Goal: Transaction & Acquisition: Purchase product/service

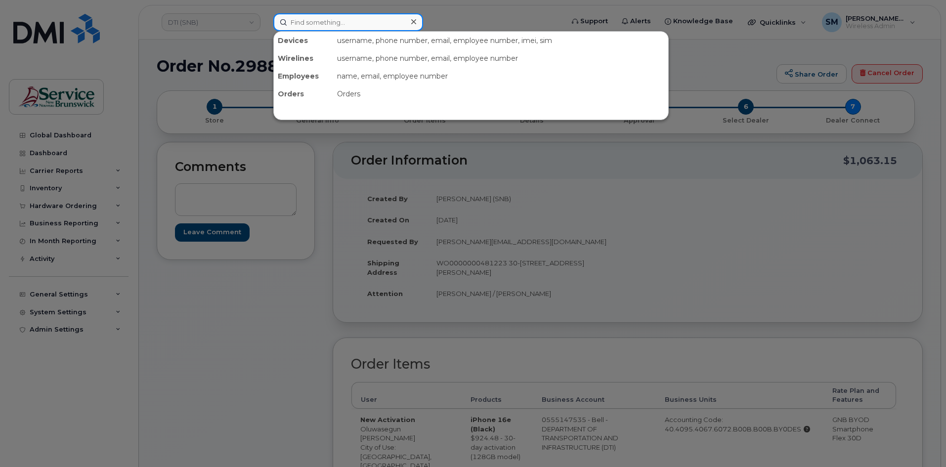
click at [313, 18] on input at bounding box center [348, 22] width 150 height 18
paste input "Derek Eardley"
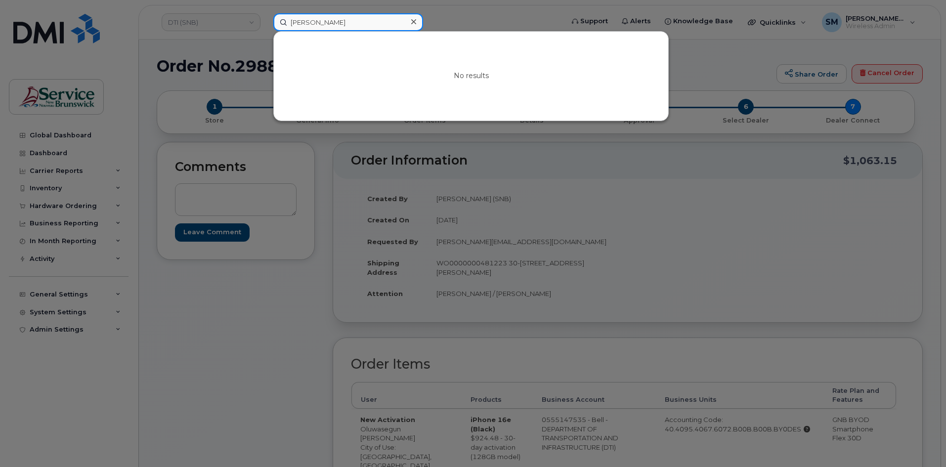
drag, startPoint x: 339, startPoint y: 21, endPoint x: 251, endPoint y: 22, distance: 88.0
click at [265, 22] on div "Derek Eardley No results" at bounding box center [415, 22] width 300 height 18
paste input "298778"
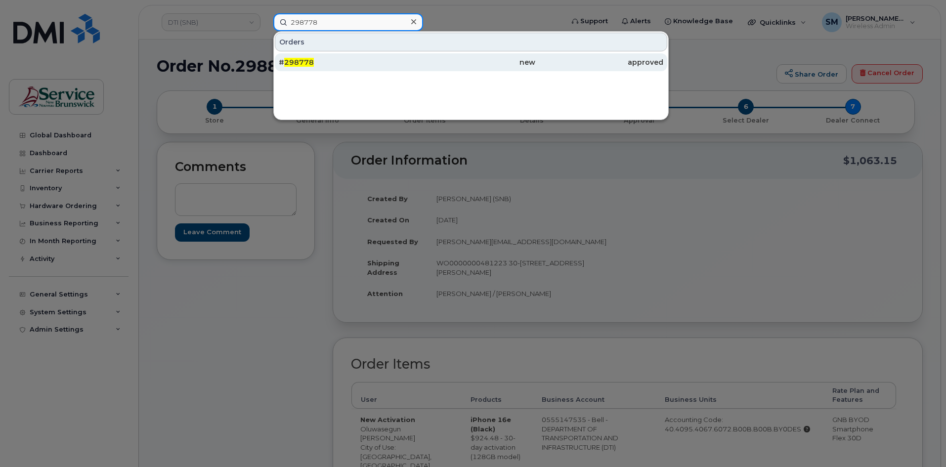
type input "298778"
click at [330, 61] on div "# 298778" at bounding box center [343, 62] width 128 height 10
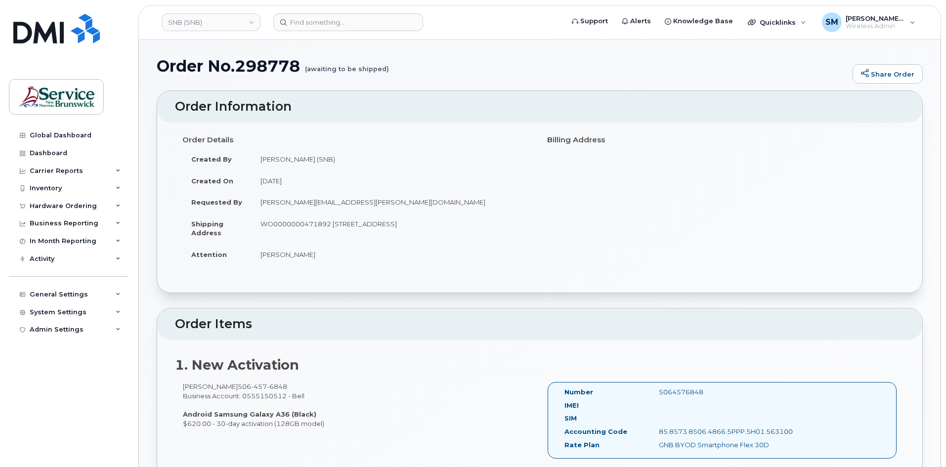
click at [265, 64] on h1 "Order No.298778 (awaiting to be shipped)" at bounding box center [502, 65] width 691 height 17
copy h1 "298778"
click at [222, 28] on link "SNB (SNB)" at bounding box center [211, 22] width 99 height 18
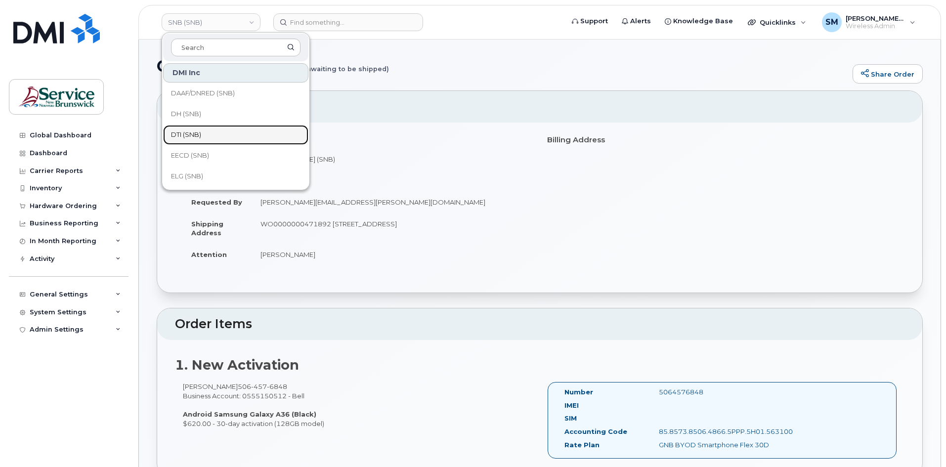
click at [191, 133] on span "DTI (SNB)" at bounding box center [186, 135] width 30 height 10
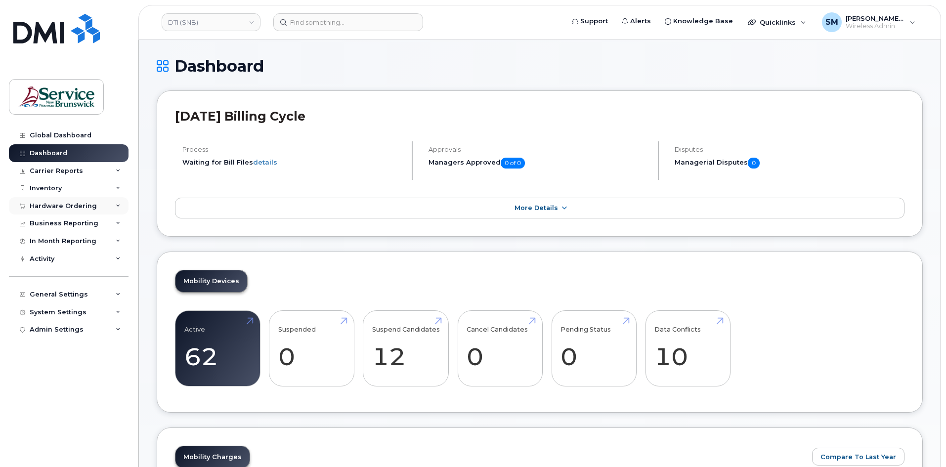
click at [100, 208] on div "Hardware Ordering" at bounding box center [69, 206] width 120 height 18
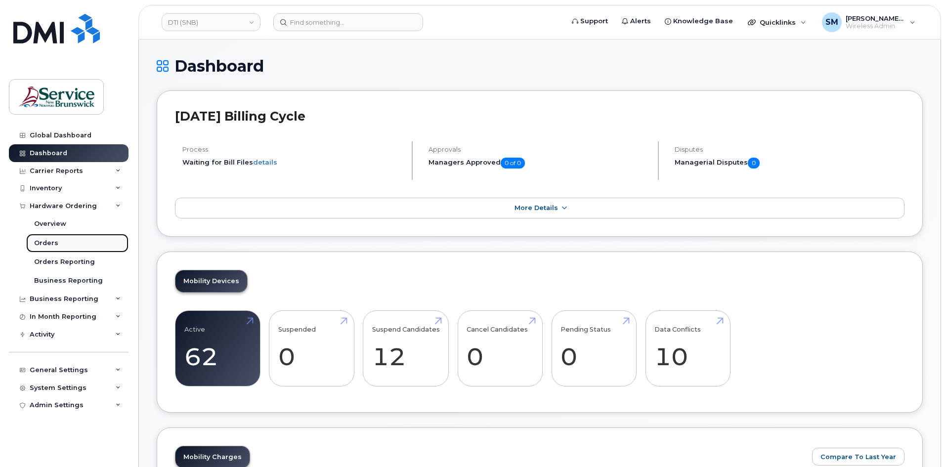
click at [85, 244] on link "Orders" at bounding box center [77, 243] width 102 height 19
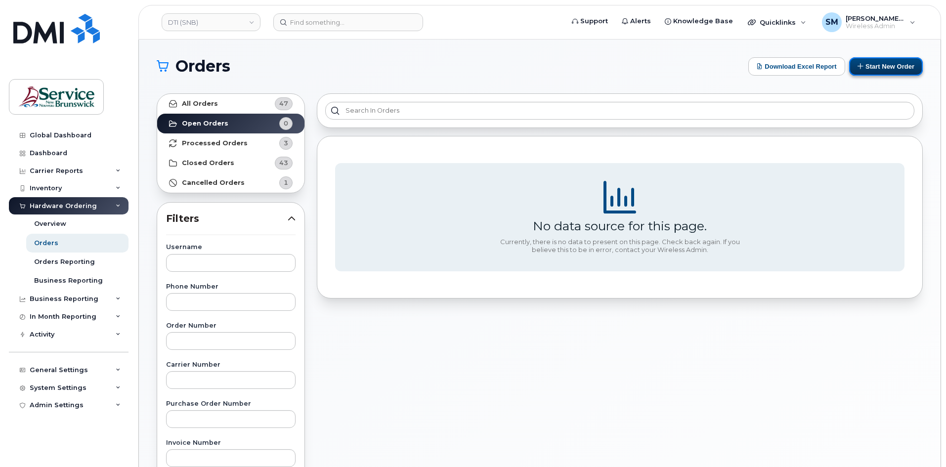
click at [878, 67] on button "Start New Order" at bounding box center [886, 66] width 74 height 18
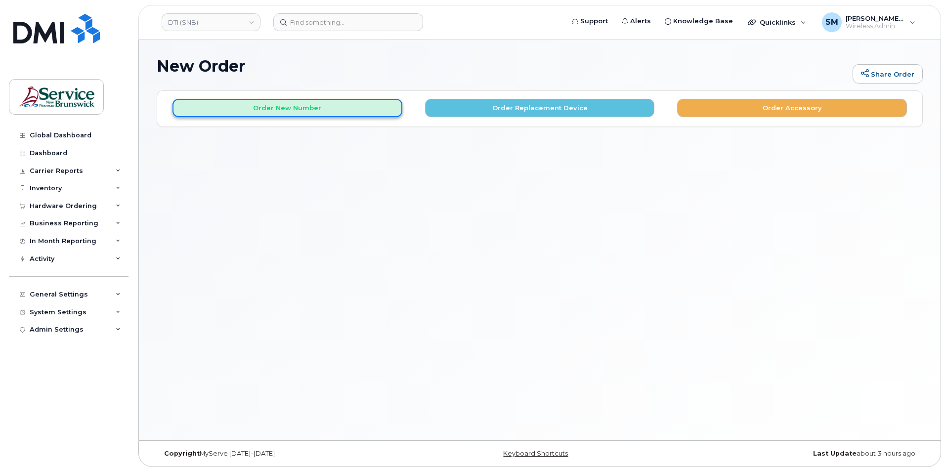
click at [327, 109] on button "Order New Number" at bounding box center [288, 108] width 230 height 18
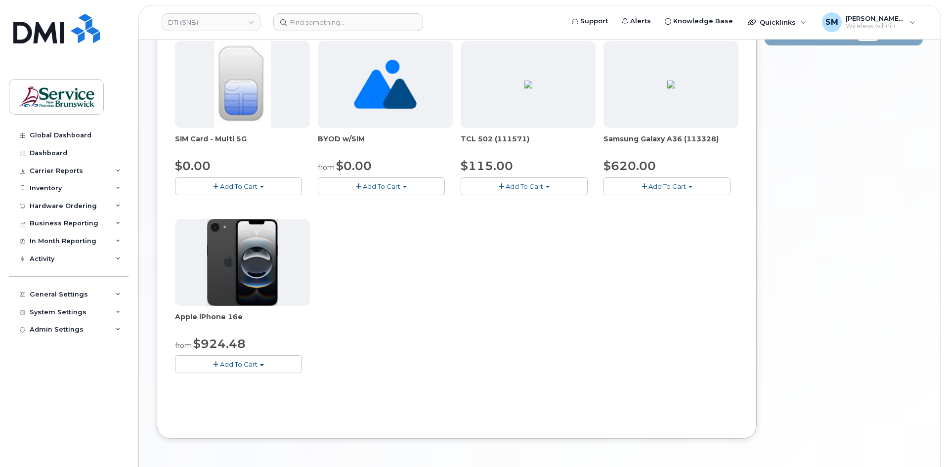
scroll to position [189, 0]
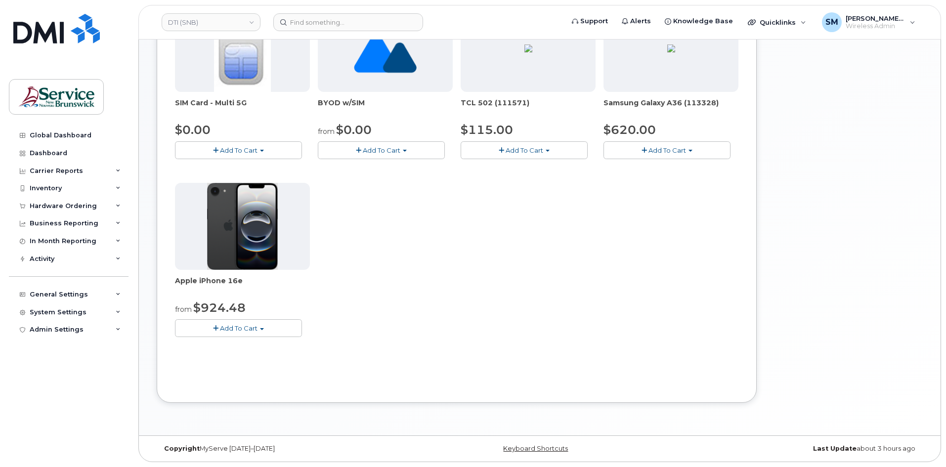
click at [216, 321] on button "Add To Cart" at bounding box center [238, 327] width 127 height 17
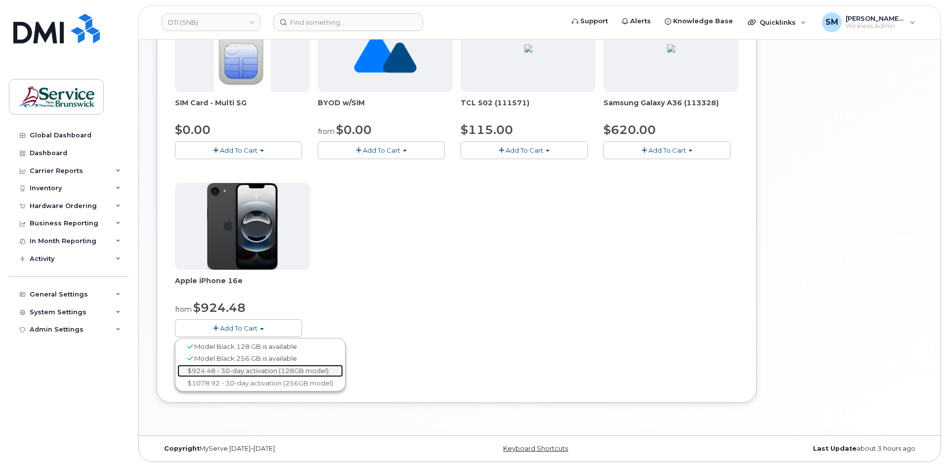
click at [253, 367] on link "$924.48 - 30-day activation (128GB model)" at bounding box center [260, 371] width 166 height 12
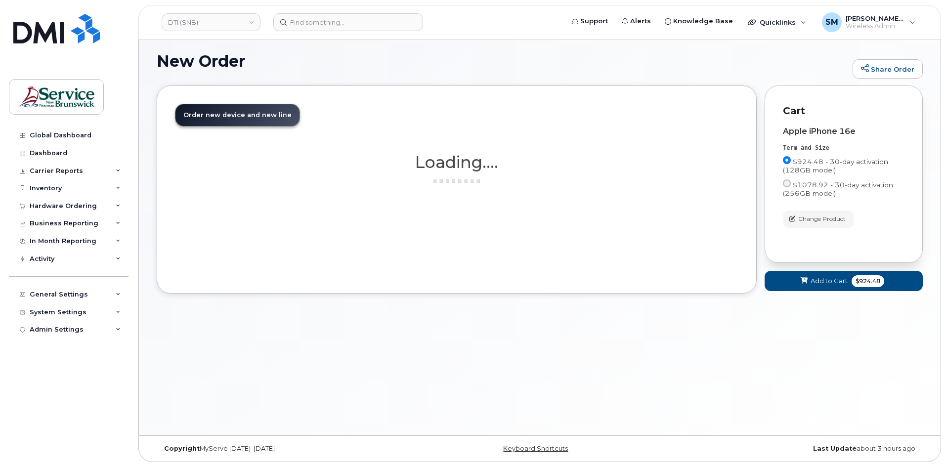
scroll to position [5, 0]
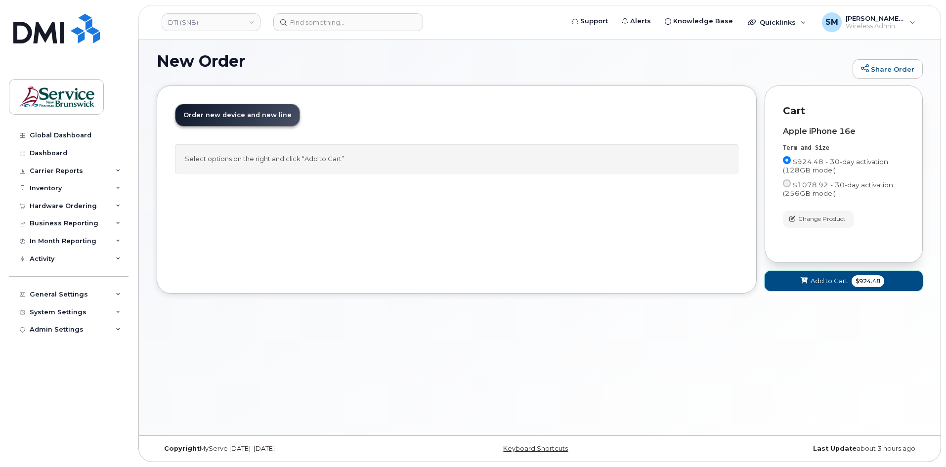
click at [819, 276] on button "Add to Cart $924.48" at bounding box center [844, 281] width 158 height 20
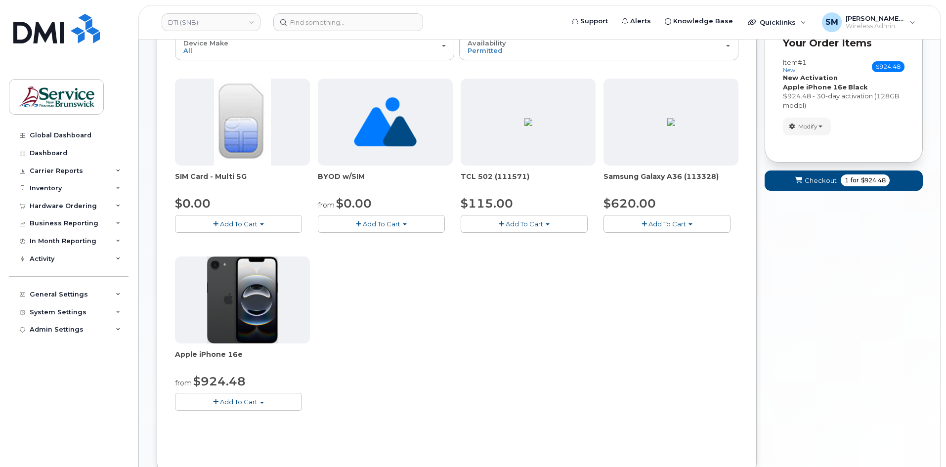
scroll to position [0, 0]
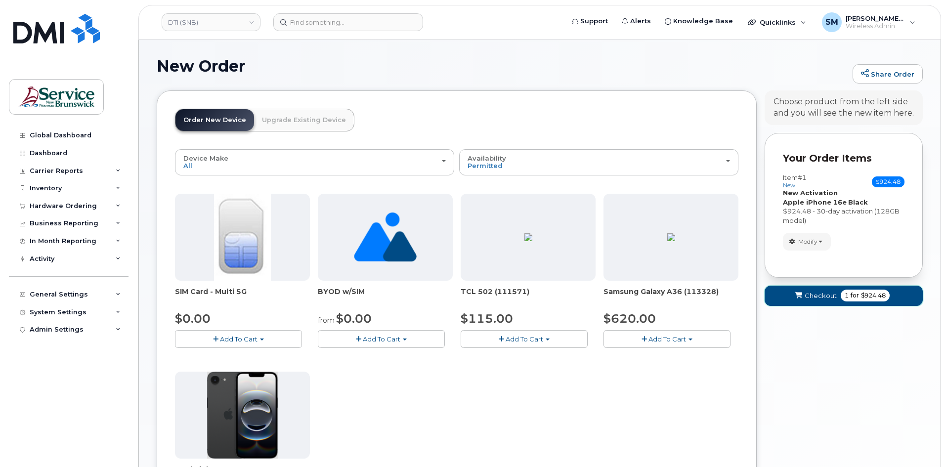
click at [808, 297] on span "Checkout" at bounding box center [821, 295] width 32 height 9
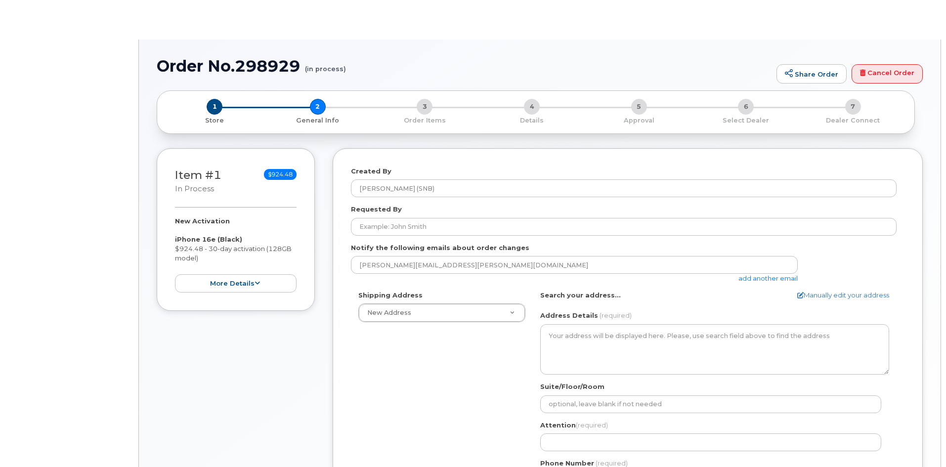
select select
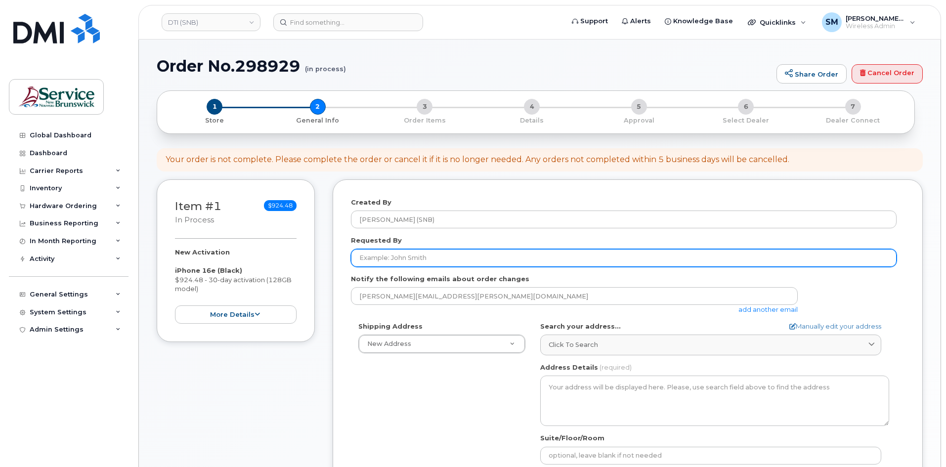
click at [413, 258] on input "Requested By" at bounding box center [624, 258] width 546 height 18
paste input "[PERSON_NAME][EMAIL_ADDRESS][DOMAIN_NAME]"
type input "[PERSON_NAME][EMAIL_ADDRESS][DOMAIN_NAME]"
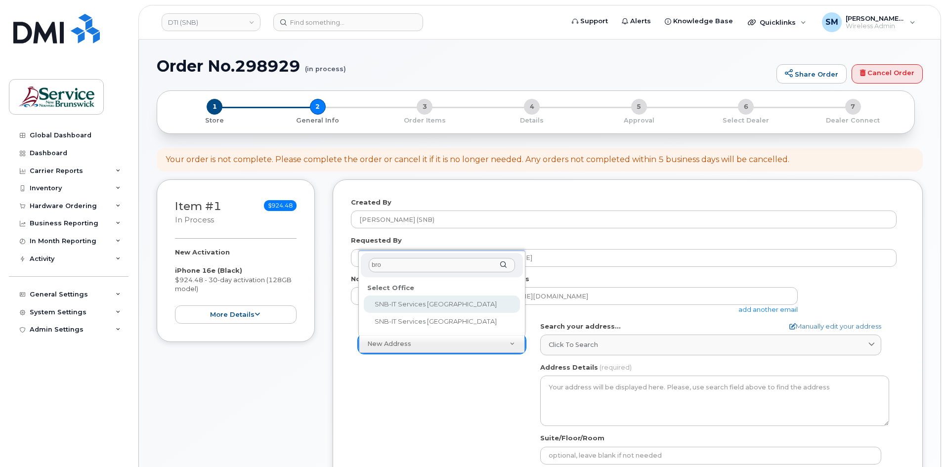
type input "broo"
select select
type textarea "[STREET_ADDRESS][PERSON_NAME]"
type input "[PERSON_NAME]"
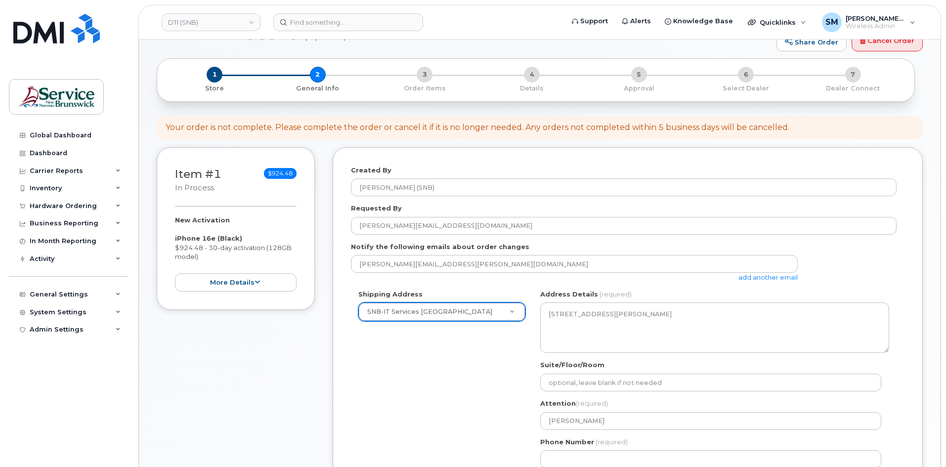
scroll to position [49, 0]
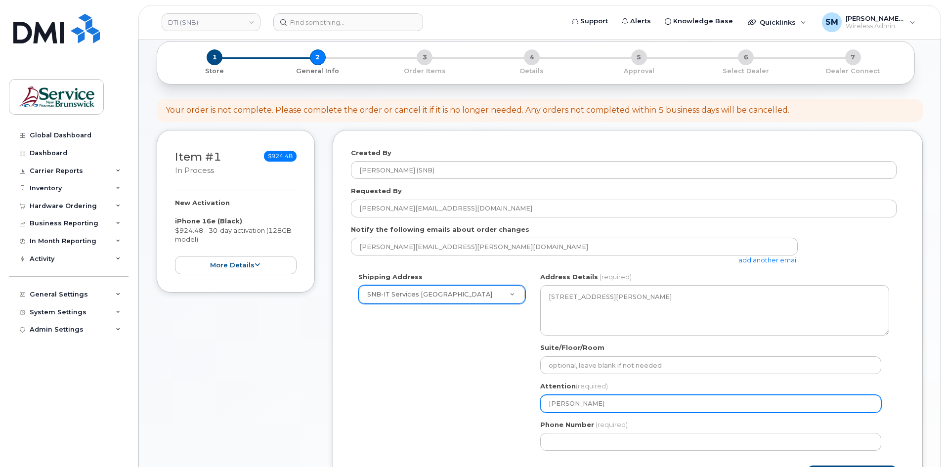
drag, startPoint x: 627, startPoint y: 401, endPoint x: 399, endPoint y: 401, distance: 228.4
click at [399, 401] on div "Shipping Address SNB-IT Services Brookside Place New Address ASD-E Main Office …" at bounding box center [624, 365] width 546 height 186
paste input "/ Kortney LeGresley"
select select
type input "[PERSON_NAME] / [PERSON_NAME]"
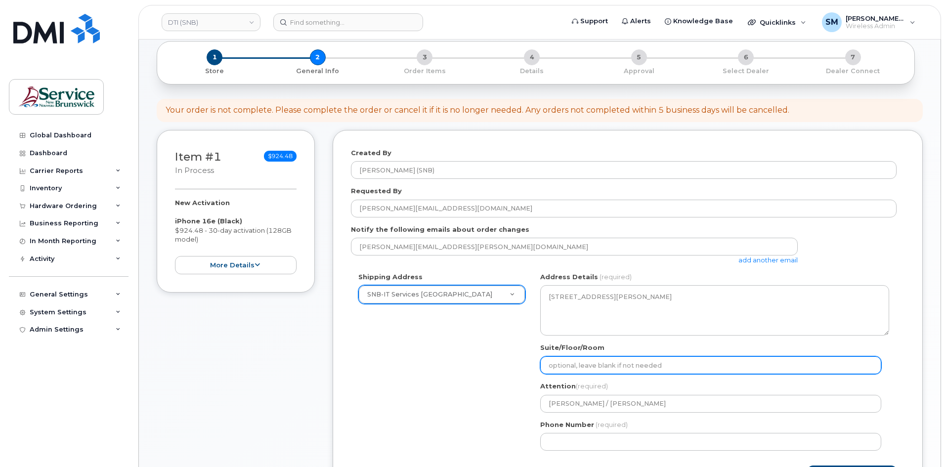
drag, startPoint x: 594, startPoint y: 366, endPoint x: 602, endPoint y: 365, distance: 8.0
click at [594, 366] on input "Suite/Floor/Room" at bounding box center [710, 365] width 341 height 18
paste input "WO0000000481228"
select select
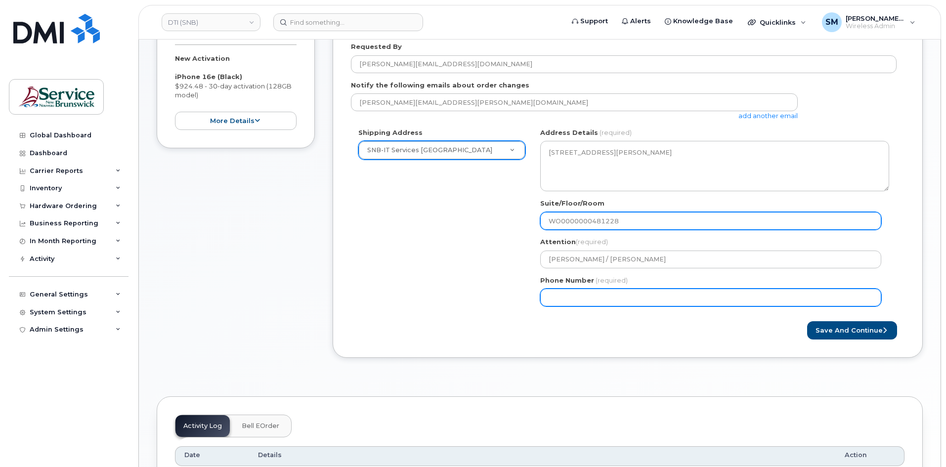
scroll to position [247, 0]
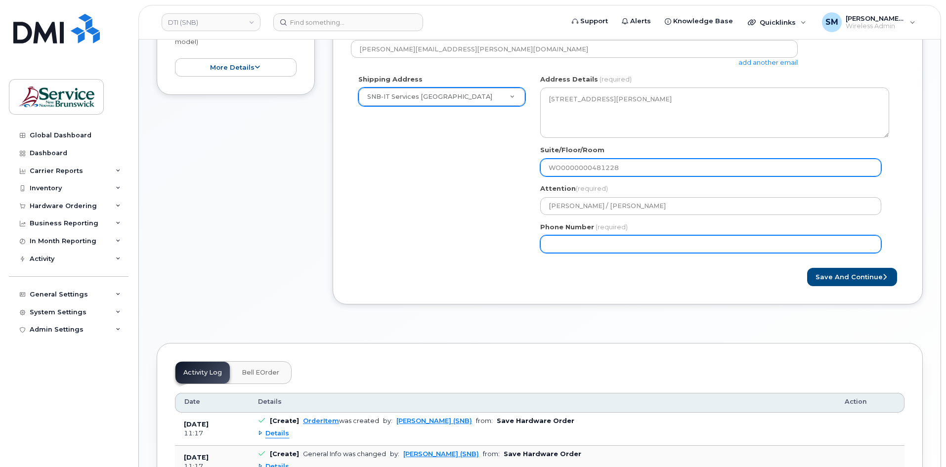
type input "WO0000000481228"
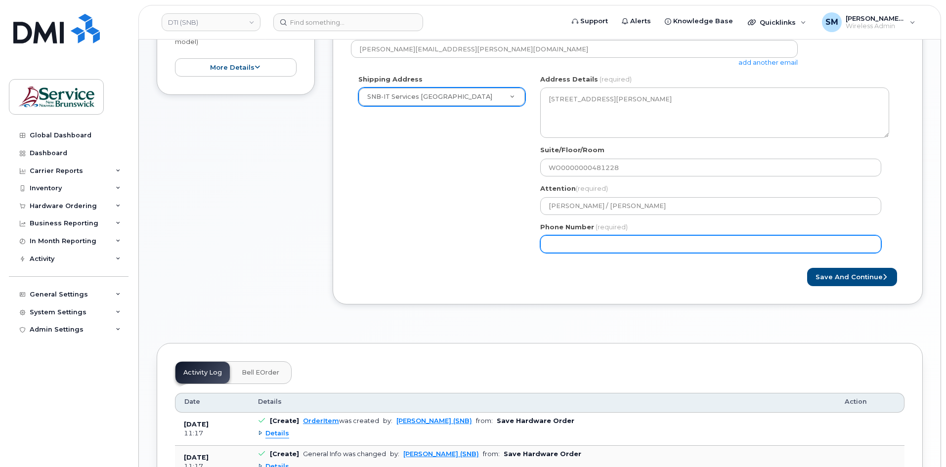
click at [579, 247] on input "Phone Number" at bounding box center [710, 244] width 341 height 18
select select
type input "506639633"
select select
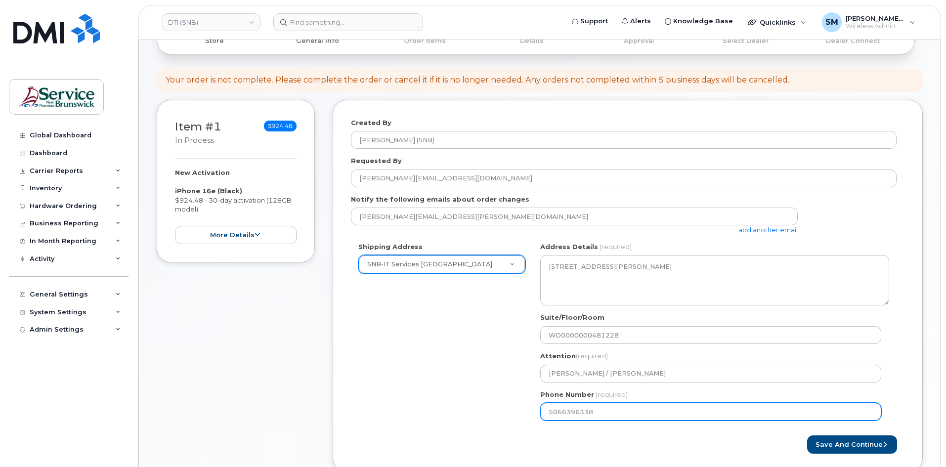
scroll to position [99, 0]
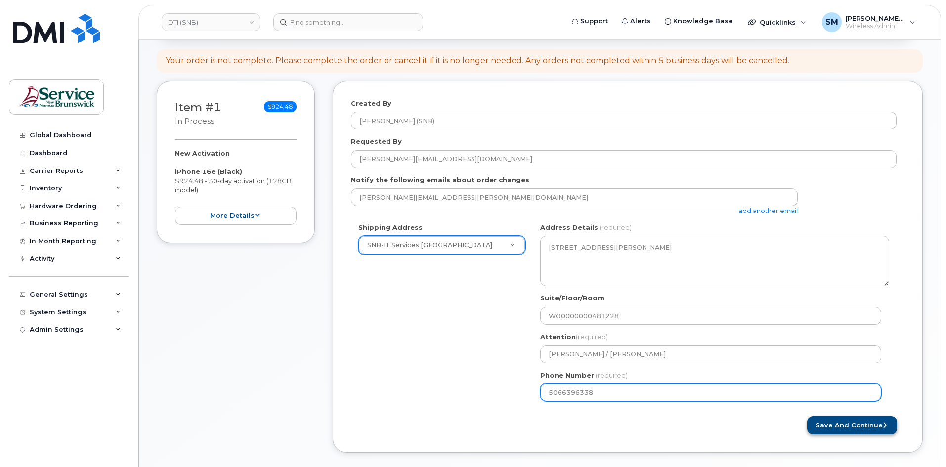
type input "5066396338"
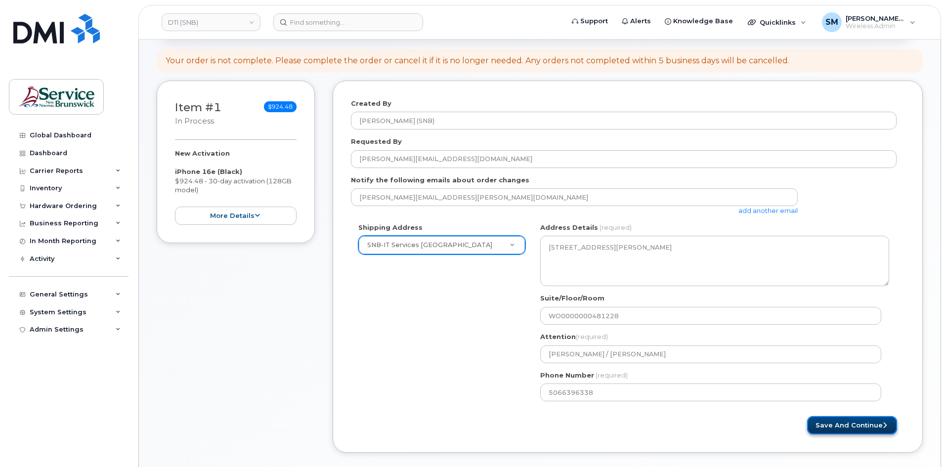
click at [835, 433] on button "Save and Continue" at bounding box center [852, 425] width 90 height 18
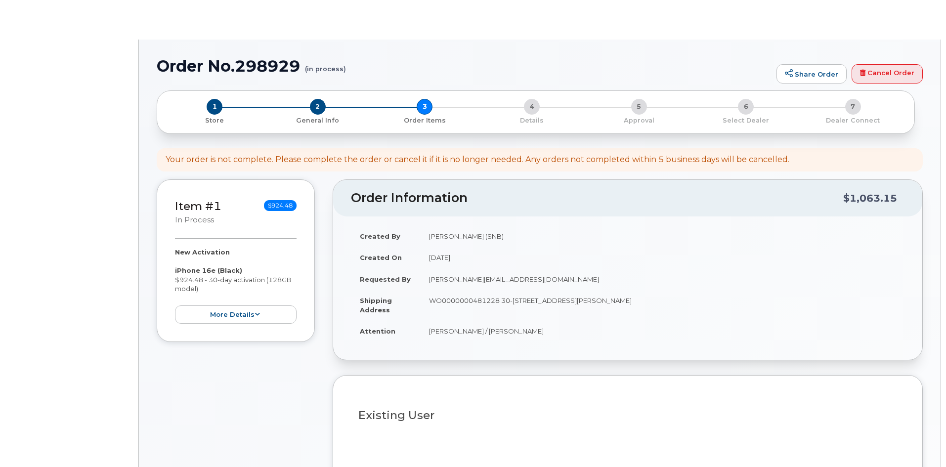
select select
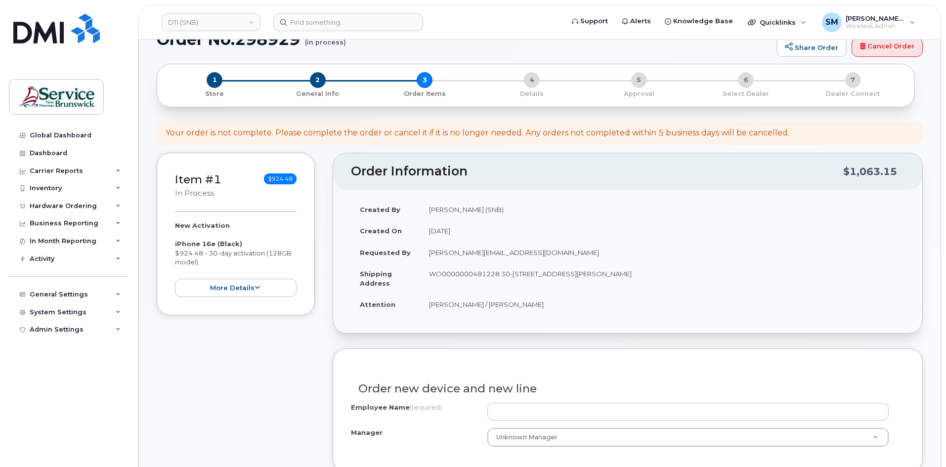
scroll to position [49, 0]
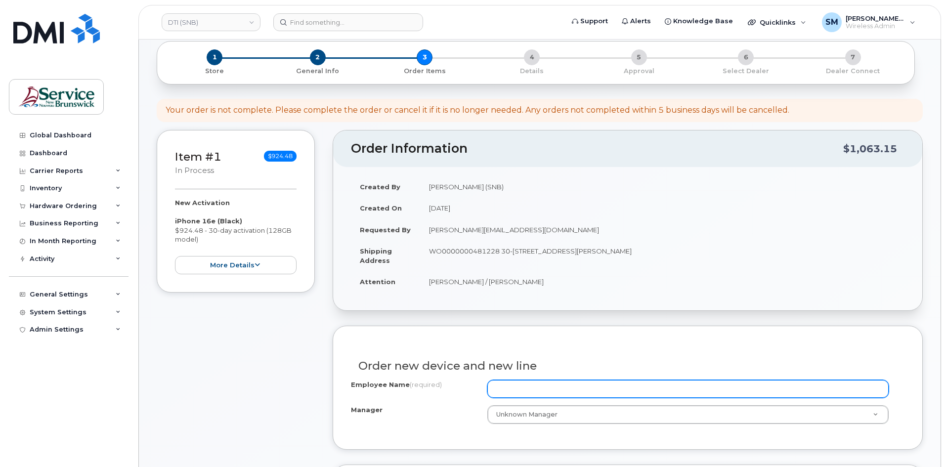
click at [536, 392] on input "Employee Name (required)" at bounding box center [687, 389] width 401 height 18
paste input "[PERSON_NAME]"
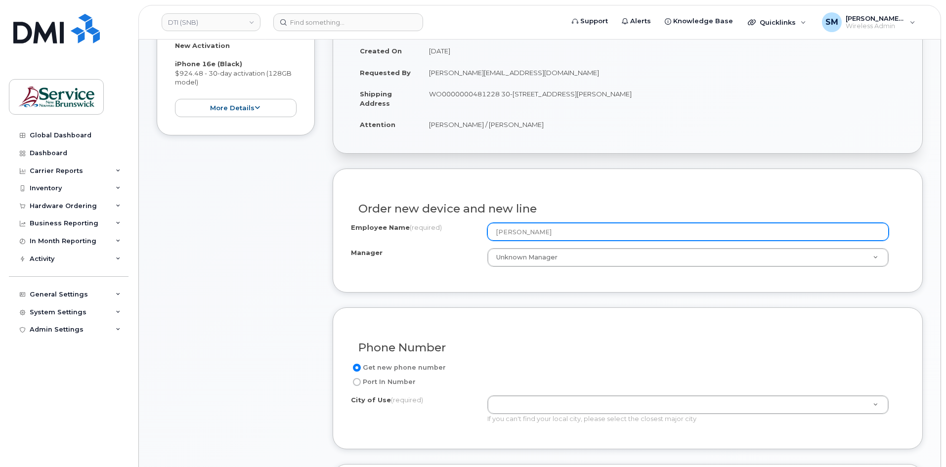
scroll to position [247, 0]
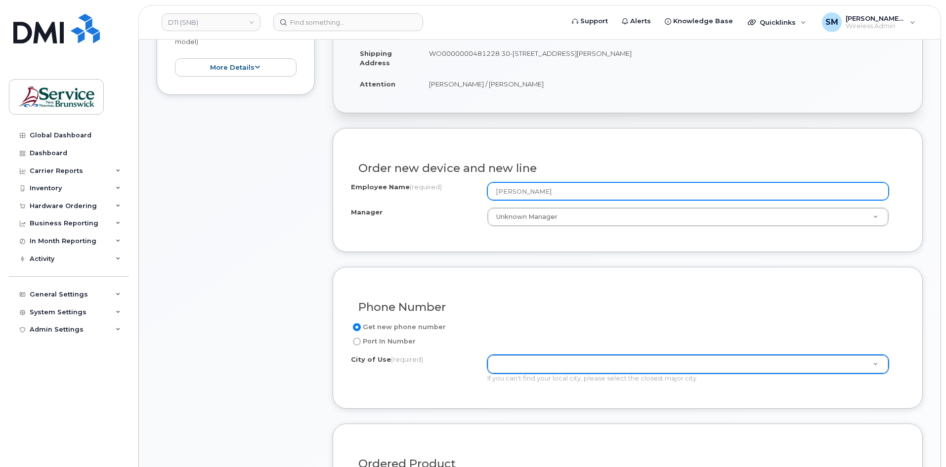
type input "Julie Feehan"
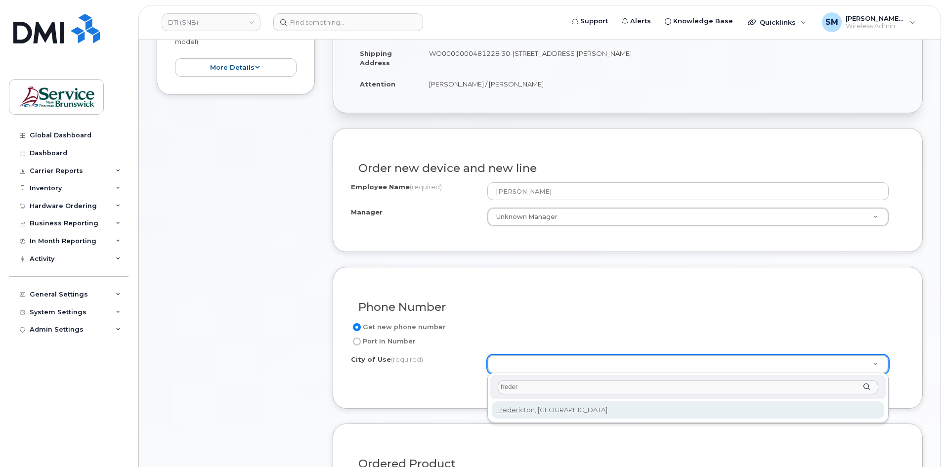
type input "freder"
type input "1578"
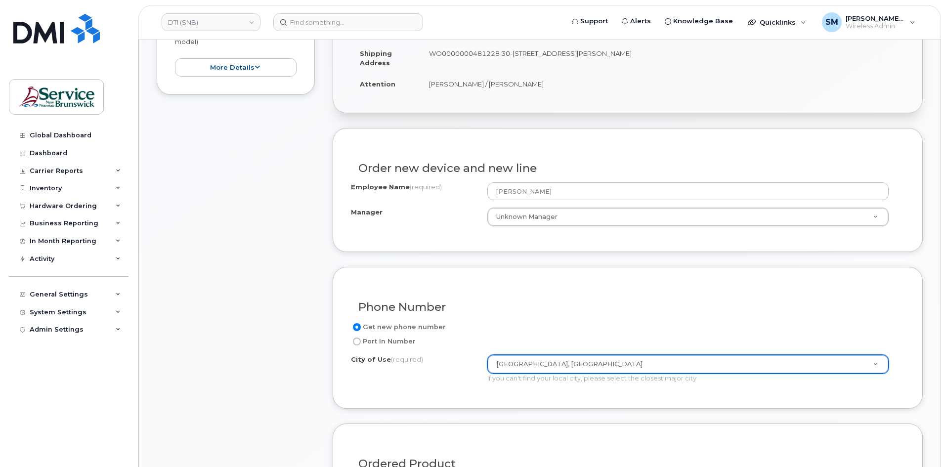
scroll to position [643, 0]
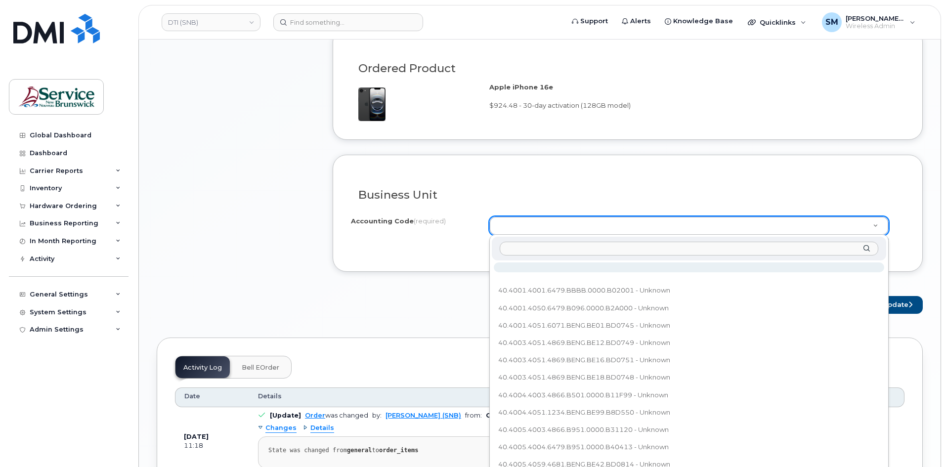
paste input "40.4095.4067.6072.B00B.B00B.BY0DES"
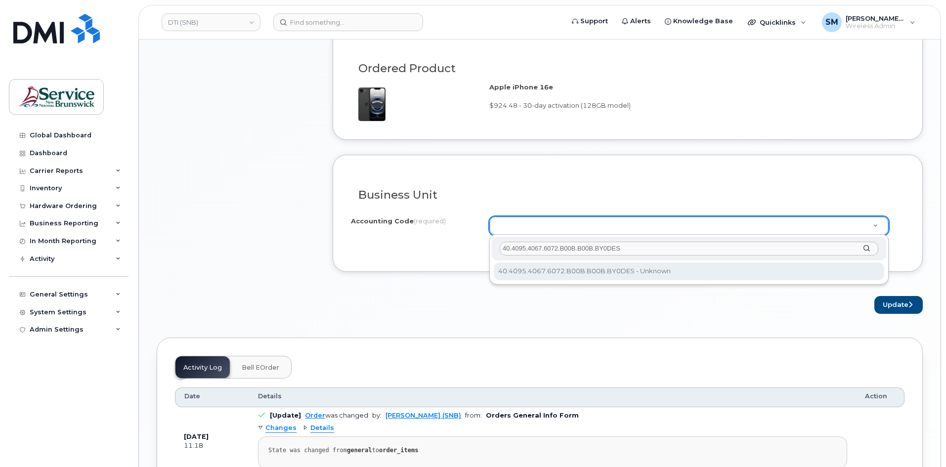
type input "40.4095.4067.6072.B00B.B00B.BY0DES"
select select "40.4095.4067.6072.B00B.B00B.BY0DES"
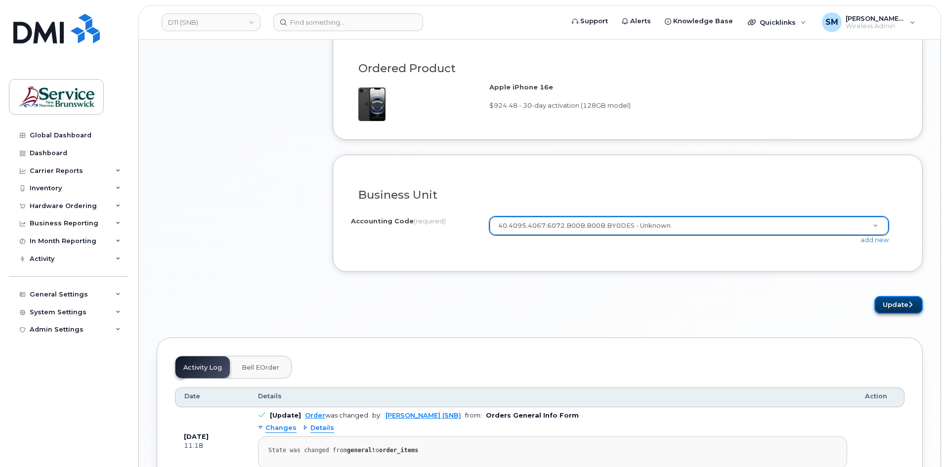
click at [891, 305] on button "Update" at bounding box center [898, 305] width 48 height 18
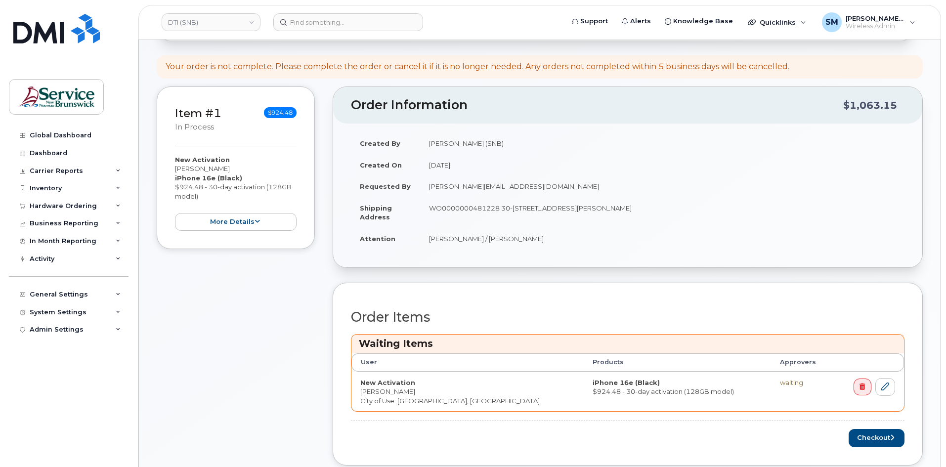
scroll to position [148, 0]
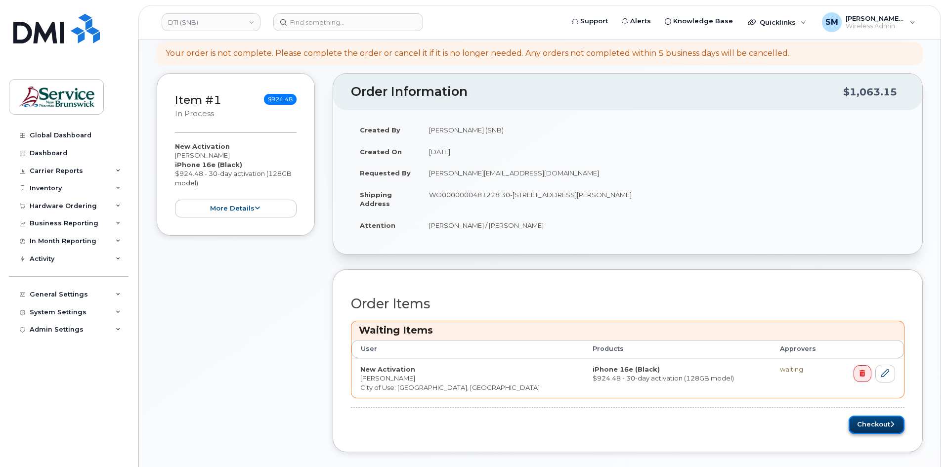
click at [866, 424] on button "Checkout" at bounding box center [877, 425] width 56 height 18
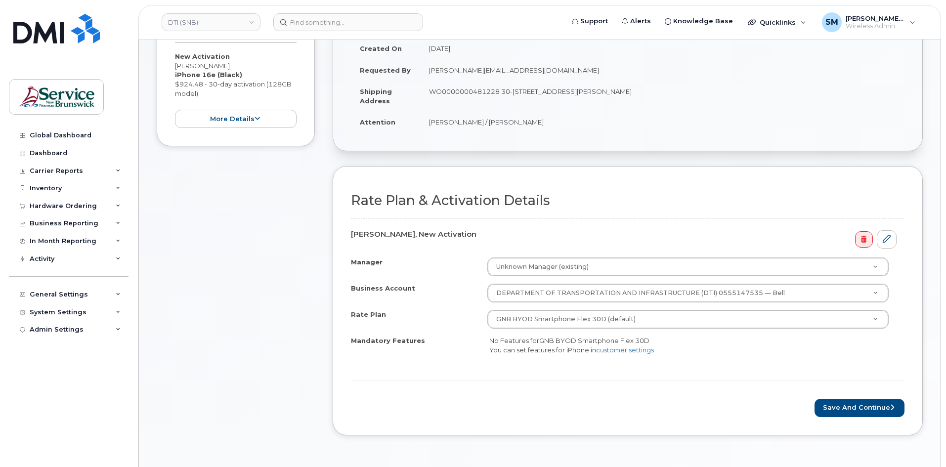
scroll to position [198, 0]
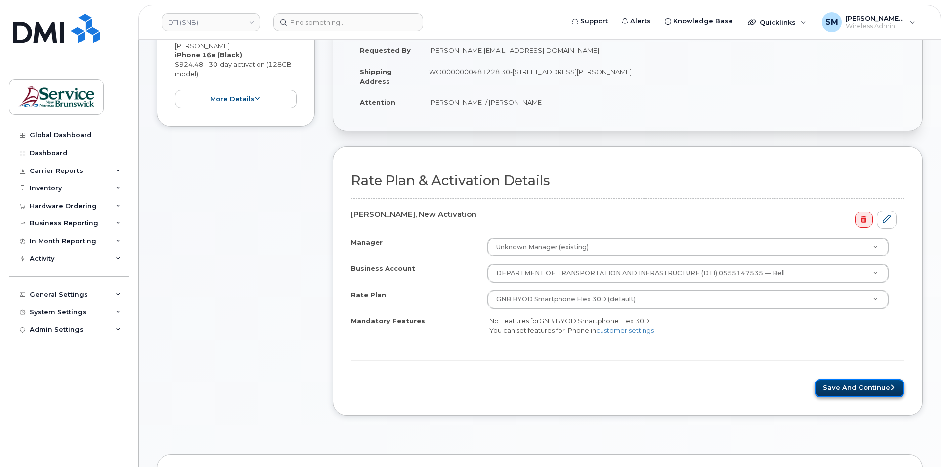
click at [863, 391] on button "Save and Continue" at bounding box center [860, 388] width 90 height 18
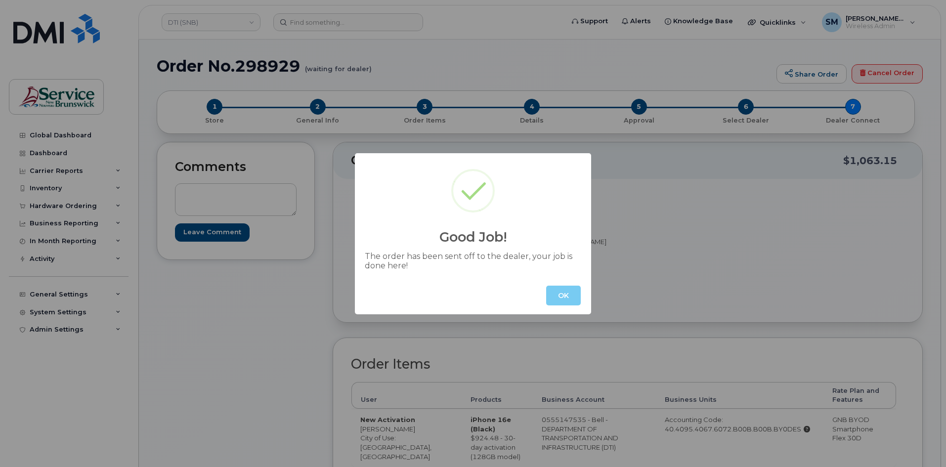
click at [564, 291] on button "OK" at bounding box center [563, 296] width 35 height 20
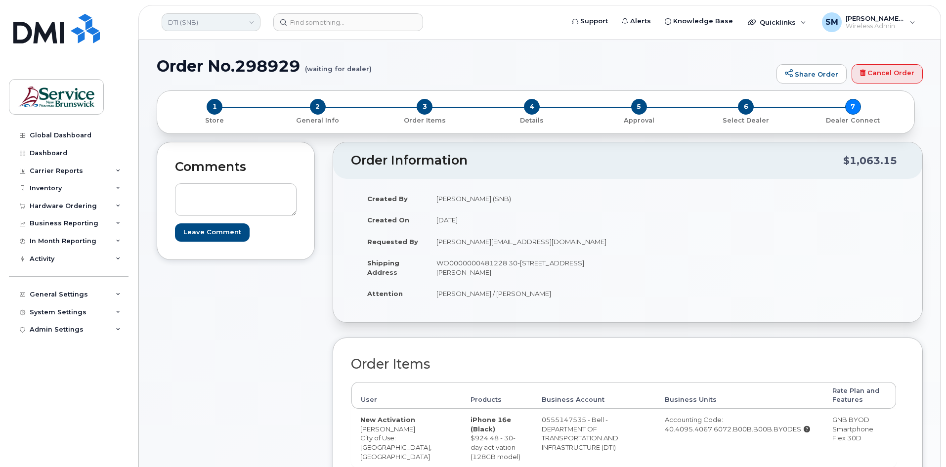
click at [230, 17] on link "DTI (SNB)" at bounding box center [211, 22] width 99 height 18
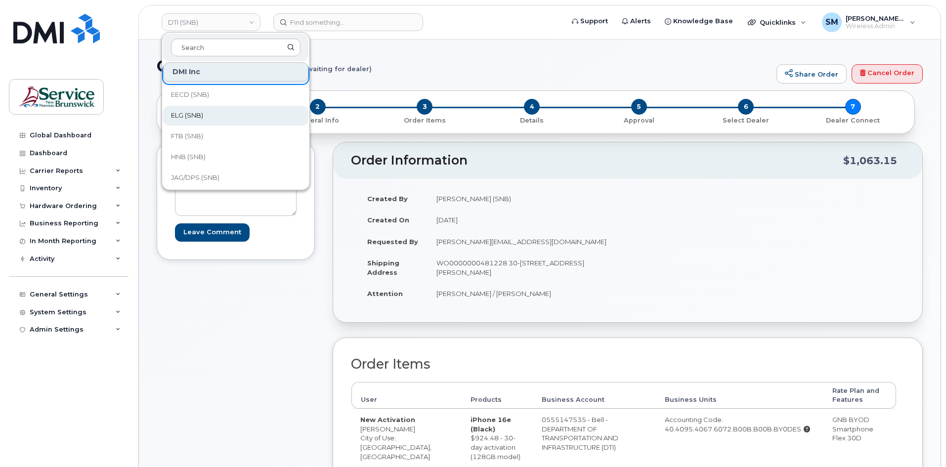
scroll to position [49, 0]
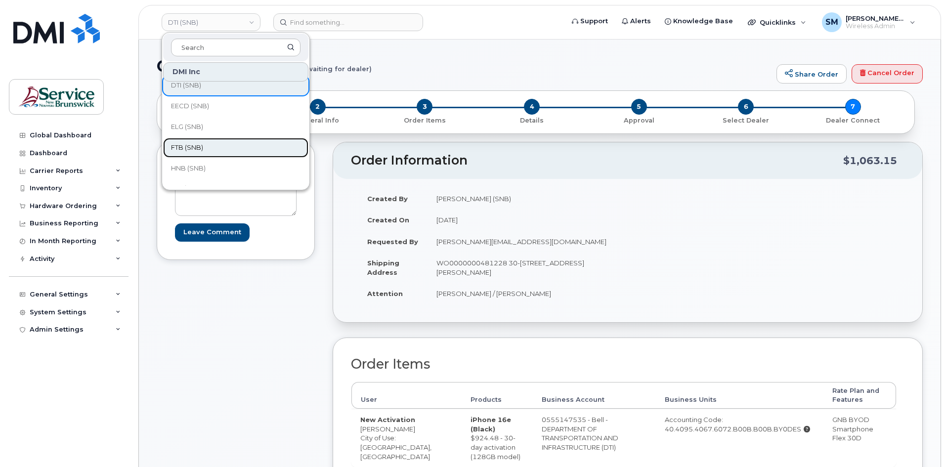
click at [205, 141] on link "FTB (SNB)" at bounding box center [235, 148] width 145 height 20
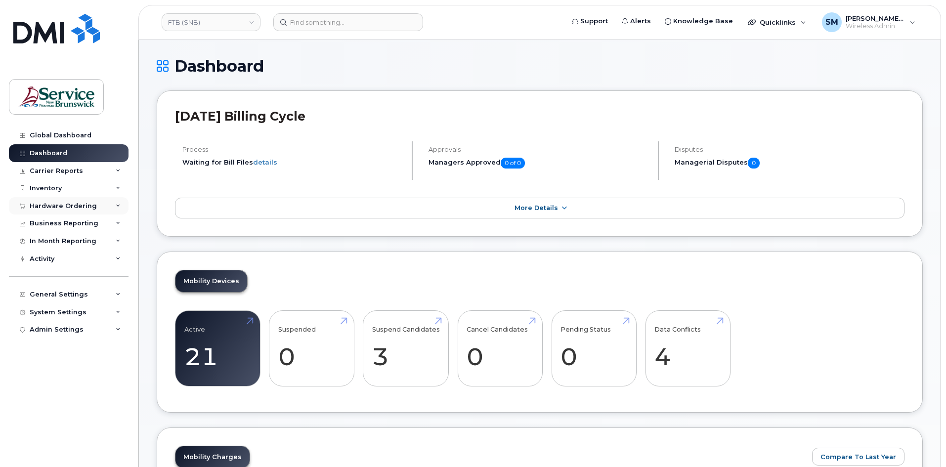
click at [72, 204] on div "Hardware Ordering" at bounding box center [63, 206] width 67 height 8
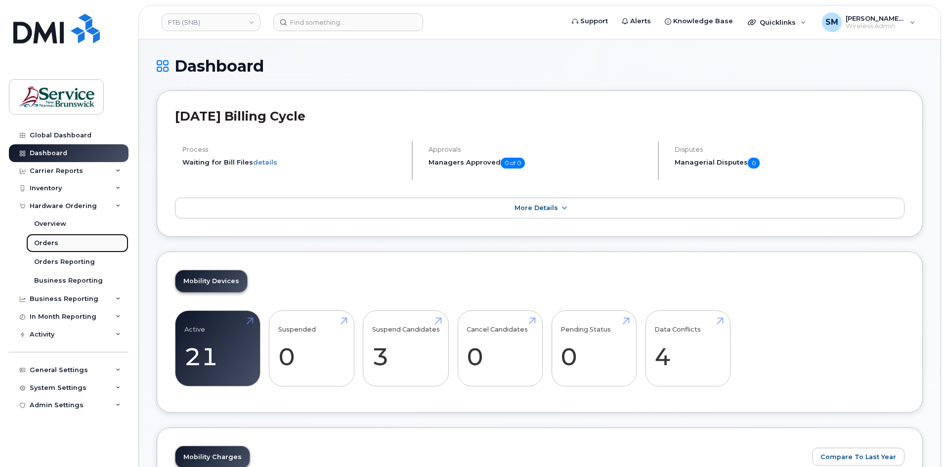
click at [49, 246] on div "Orders" at bounding box center [46, 243] width 24 height 9
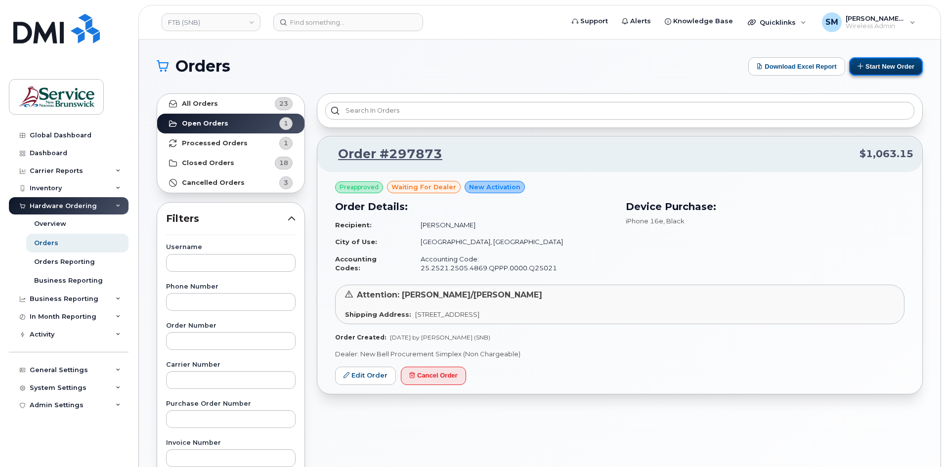
click at [872, 60] on button "Start New Order" at bounding box center [886, 66] width 74 height 18
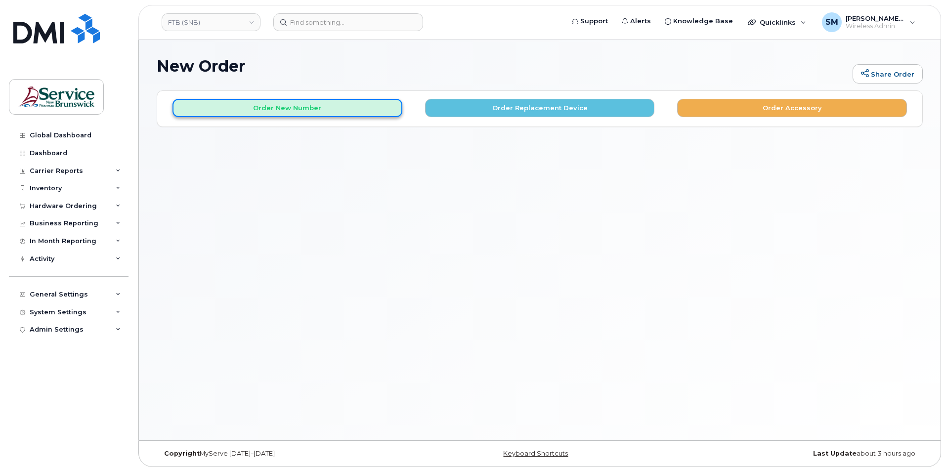
click at [335, 110] on button "Order New Number" at bounding box center [288, 108] width 230 height 18
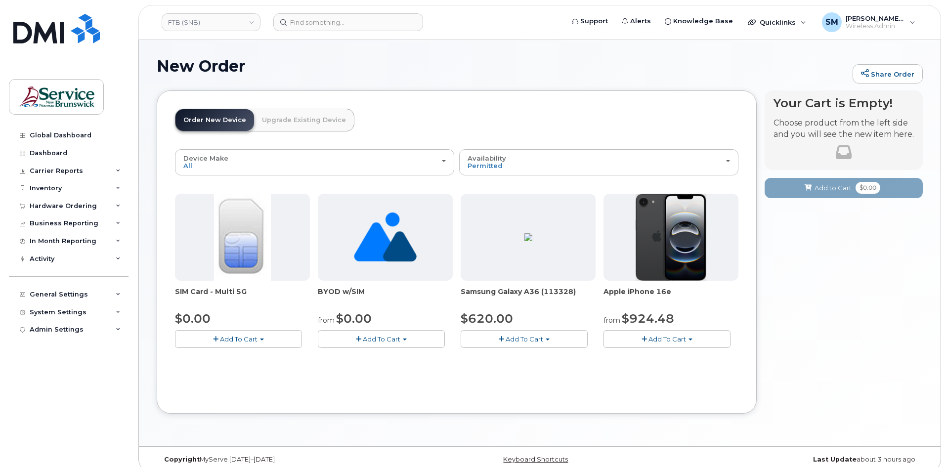
click at [546, 339] on span "button" at bounding box center [548, 340] width 4 height 2
click at [543, 370] on link "$620.00 - 30-day activation (128GB model)" at bounding box center [543, 369] width 161 height 12
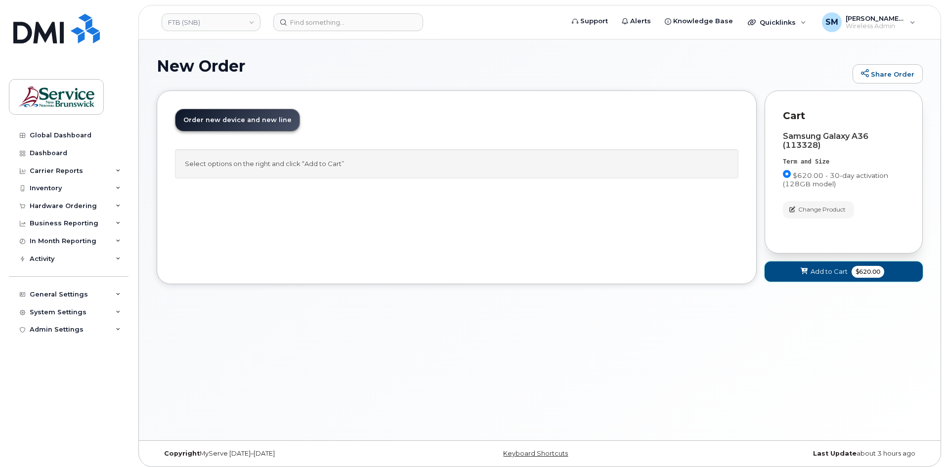
click at [826, 274] on span "Add to Cart" at bounding box center [829, 271] width 37 height 9
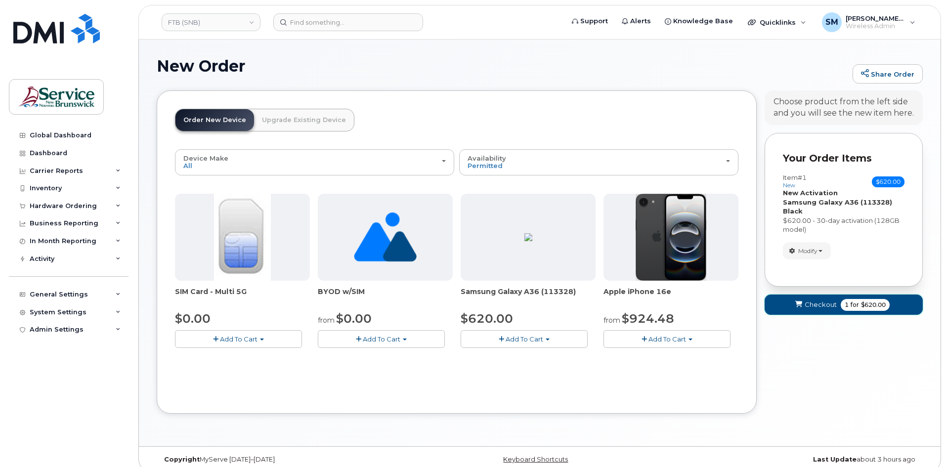
click at [820, 298] on button "Checkout 1 for $620.00" at bounding box center [844, 305] width 158 height 20
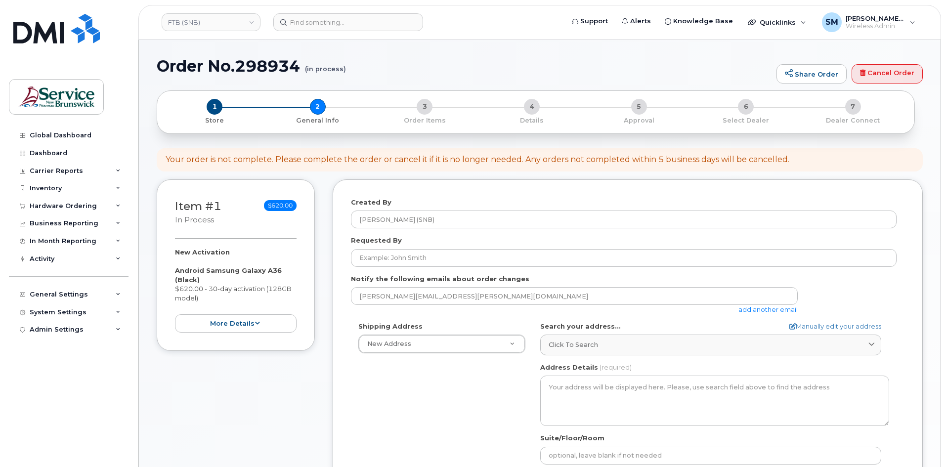
select select
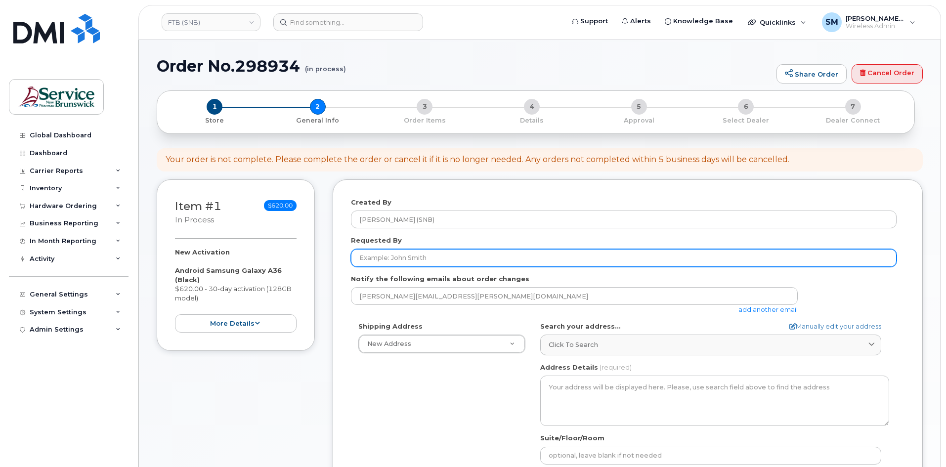
click at [399, 253] on input "Requested By" at bounding box center [624, 258] width 546 height 18
paste input "[PERSON_NAME][EMAIL_ADDRESS][PERSON_NAME][DOMAIN_NAME]"
type input "[PERSON_NAME][EMAIL_ADDRESS][PERSON_NAME][DOMAIN_NAME]"
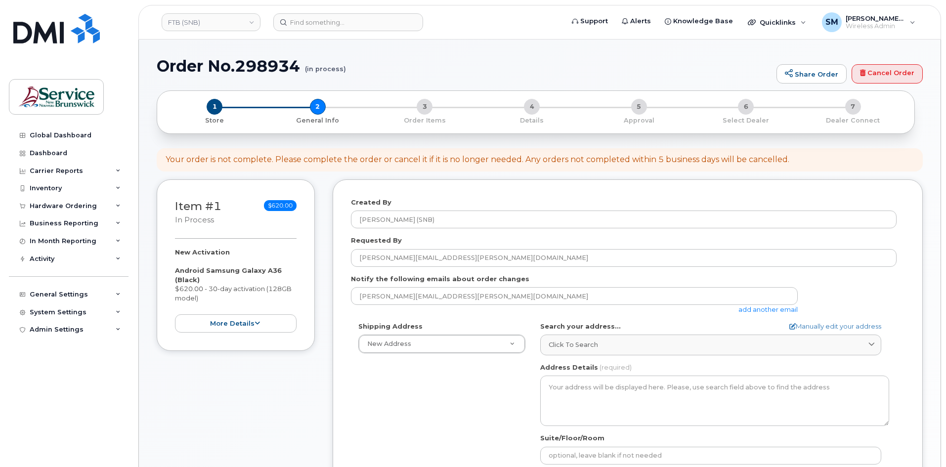
click at [431, 379] on div "Shipping Address New Address New Address ASD-E Main Office ASD-[GEOGRAPHIC_DATA…" at bounding box center [624, 435] width 546 height 227
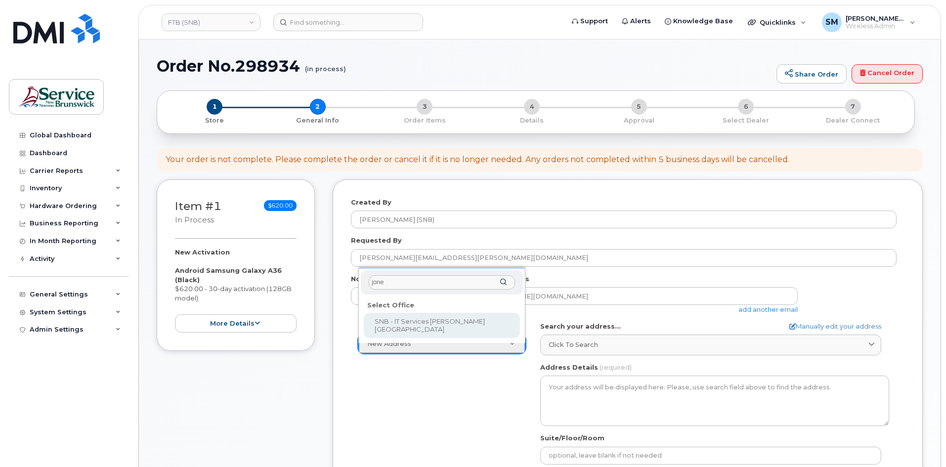
type input "[PERSON_NAME]"
select select
type textarea "[STREET_ADDRESS]"
type input "[PERSON_NAME]/[PERSON_NAME]/[PERSON_NAME]/[PERSON_NAME]"
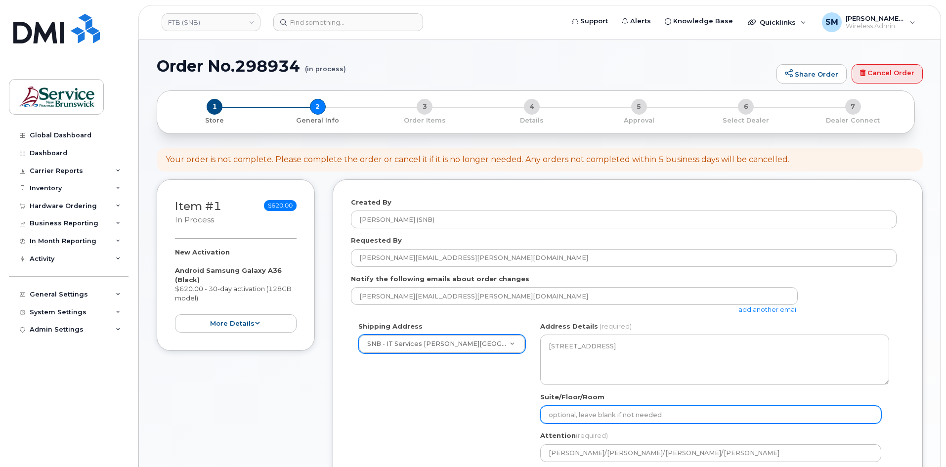
click at [574, 409] on input "Suite/Floor/Room" at bounding box center [710, 415] width 341 height 18
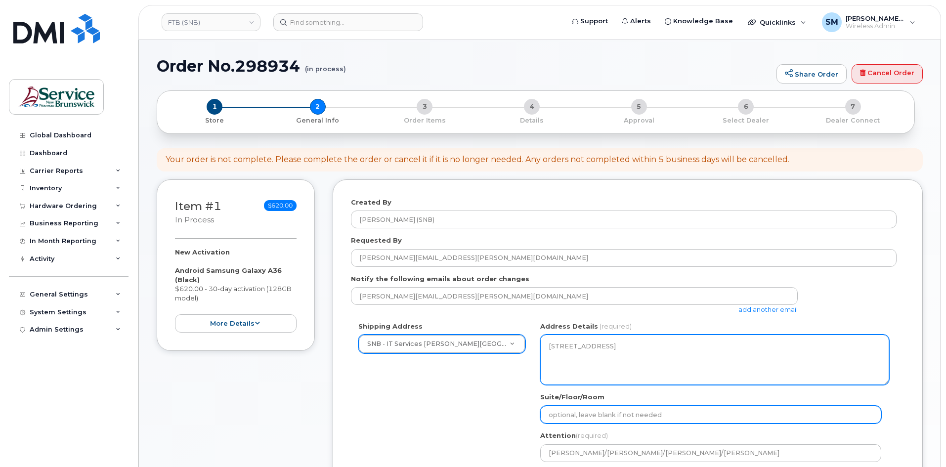
paste input "WO0000000479877"
select select
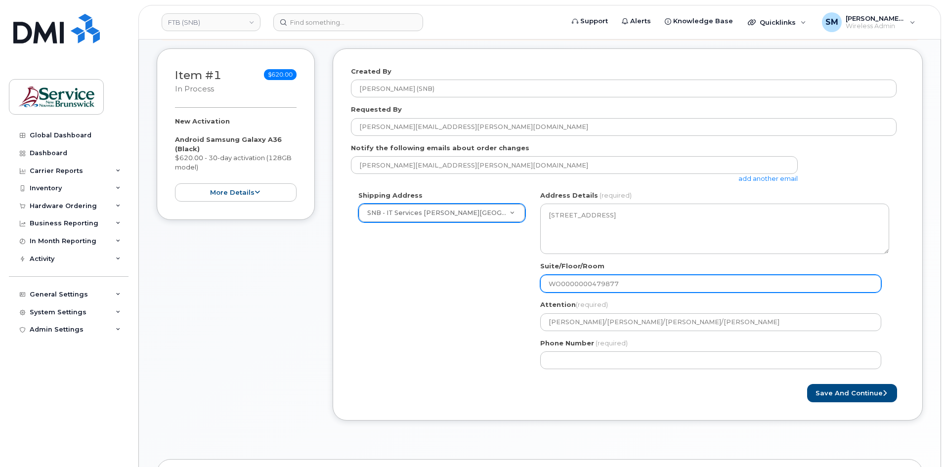
scroll to position [148, 0]
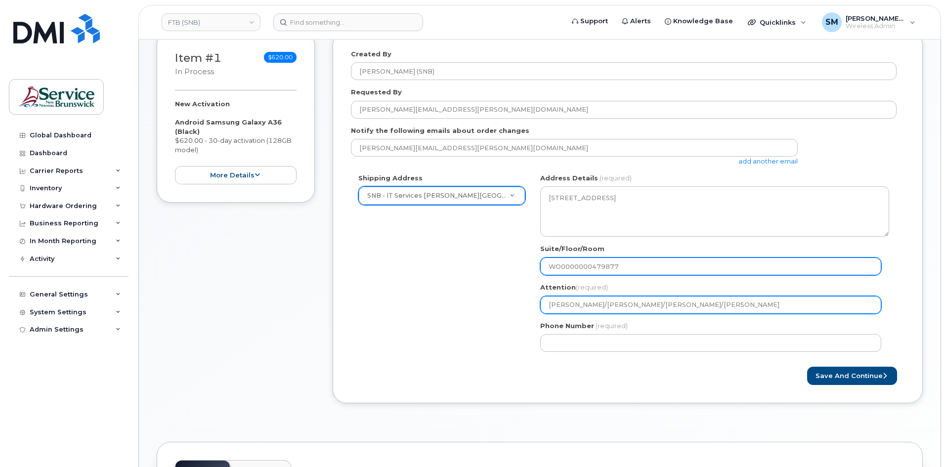
type input "WO0000000479877"
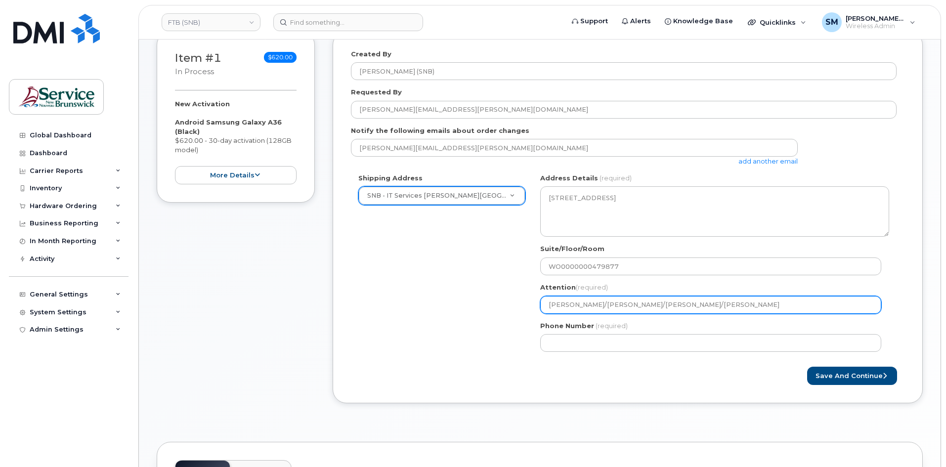
drag, startPoint x: 630, startPoint y: 301, endPoint x: 780, endPoint y: 300, distance: 149.3
click at [780, 300] on input "Fred Doiron/Jeff McIntyre/Vincent Hache/Sebastien Bernard" at bounding box center [710, 305] width 341 height 18
select select
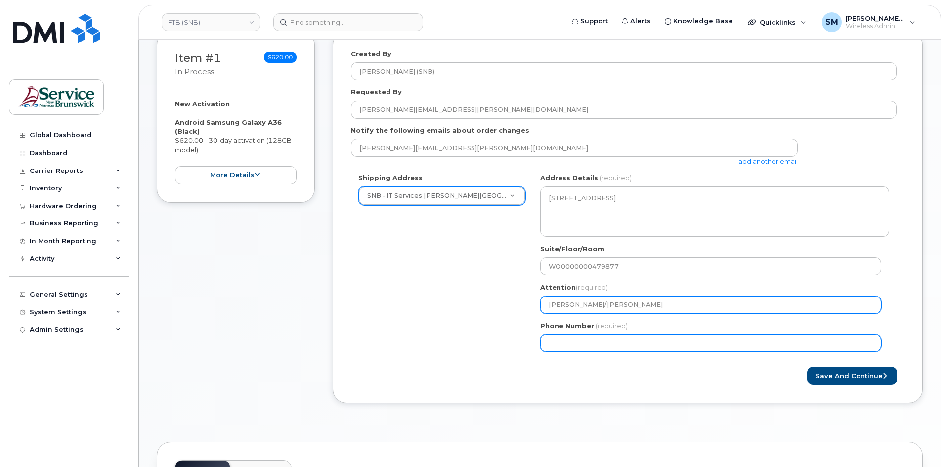
type input "[PERSON_NAME]/[PERSON_NAME]"
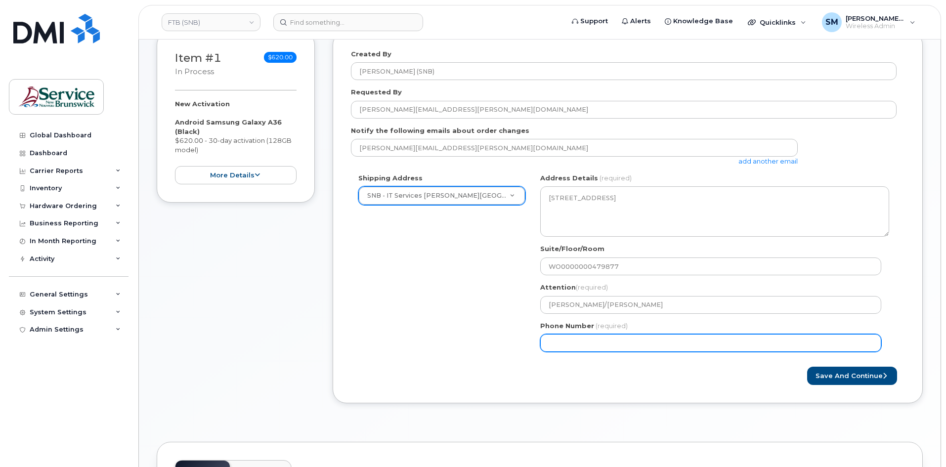
click at [759, 339] on input "Phone Number" at bounding box center [710, 343] width 341 height 18
select select
type input "506639633"
select select
type input "5066396338"
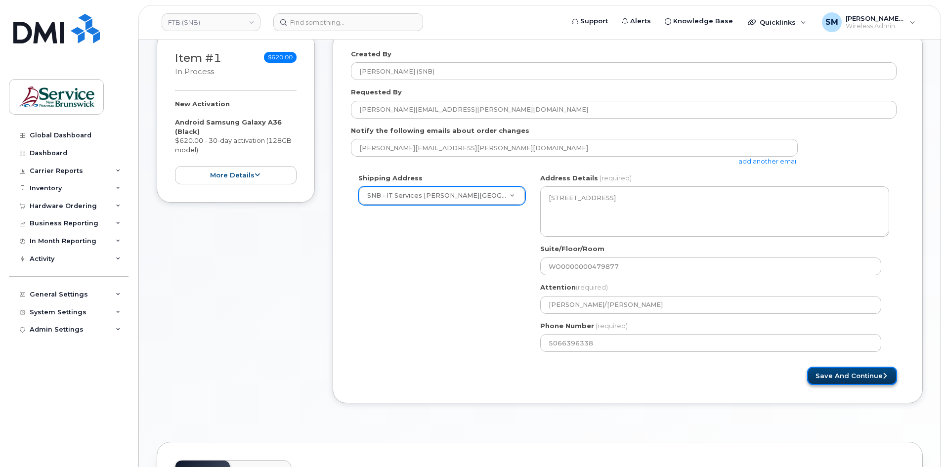
click at [847, 368] on button "Save and Continue" at bounding box center [852, 376] width 90 height 18
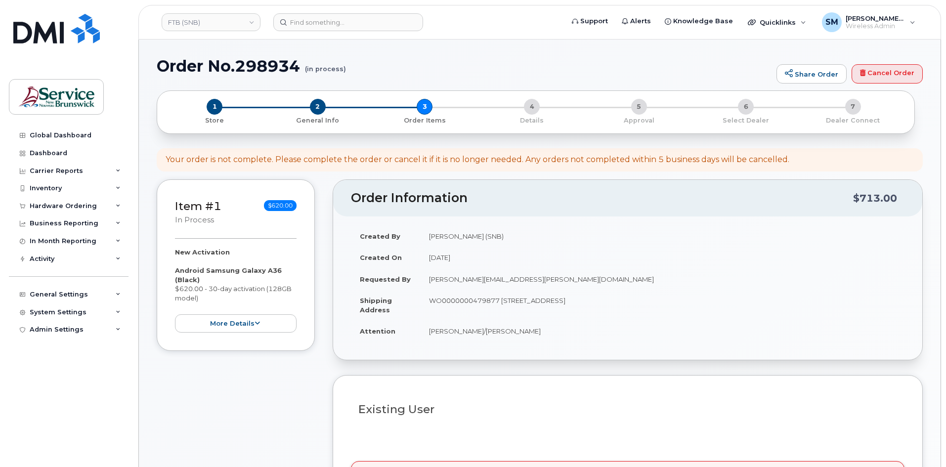
select select
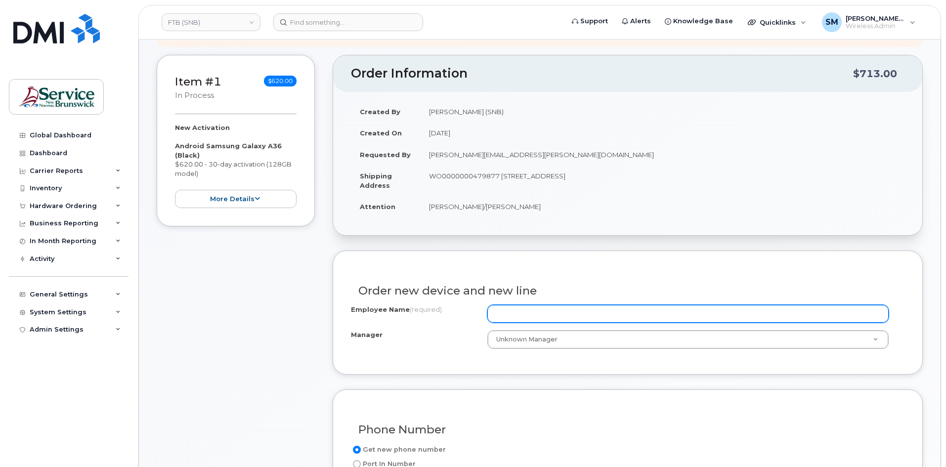
scroll to position [148, 0]
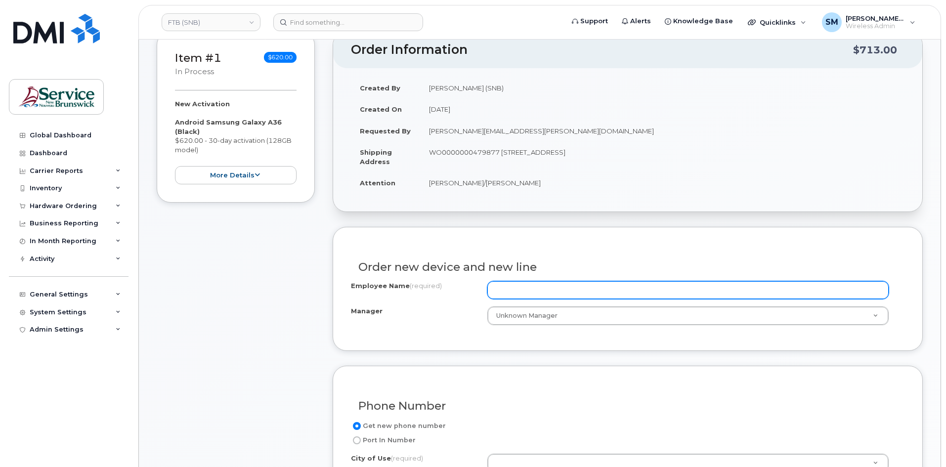
click at [641, 291] on input "Employee Name (required)" at bounding box center [687, 290] width 401 height 18
paste input "[PERSON_NAME]"
click at [541, 290] on input "[PERSON_NAME]" at bounding box center [687, 290] width 401 height 18
click at [493, 286] on input "[PERSON_NAME]" at bounding box center [687, 290] width 401 height 18
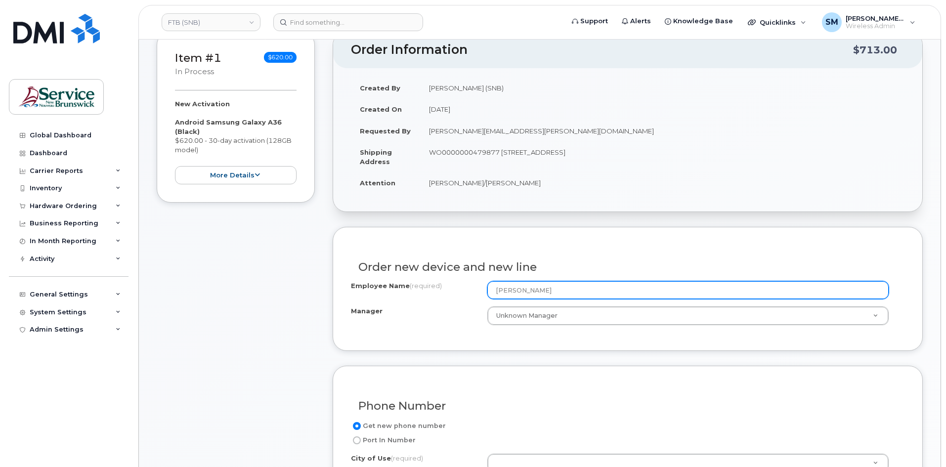
paste input "[PERSON_NAME]"
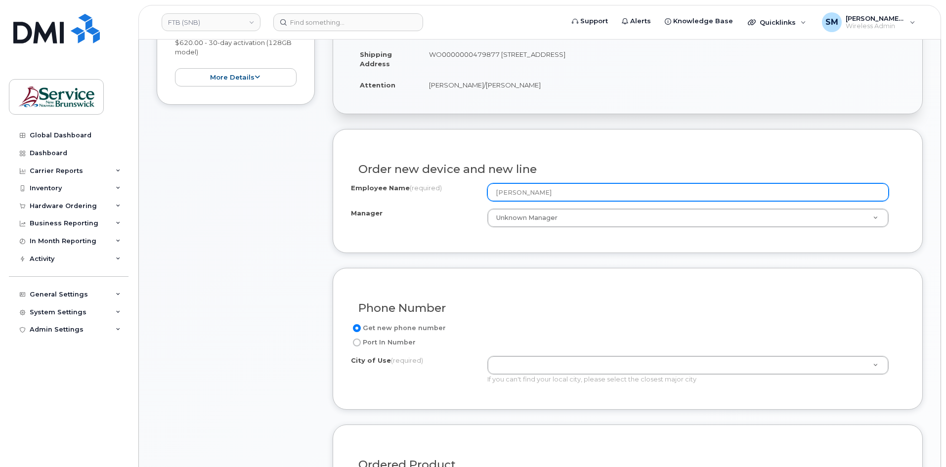
scroll to position [247, 0]
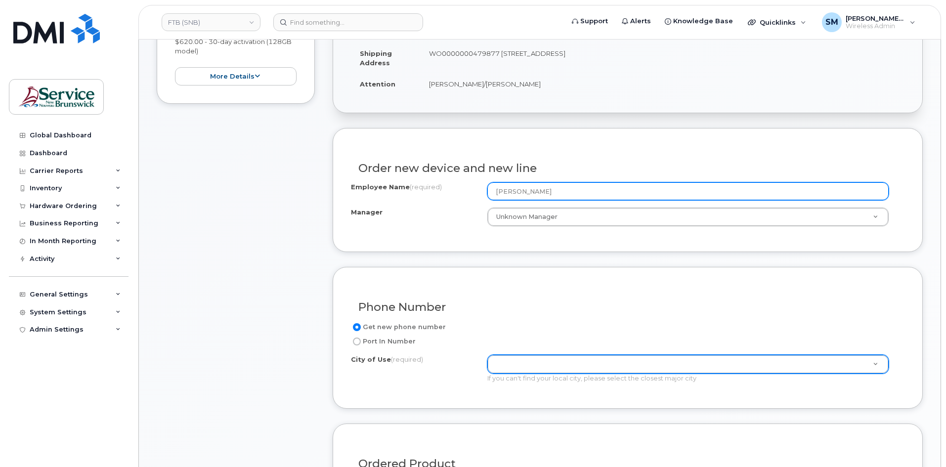
type input "[PERSON_NAME]"
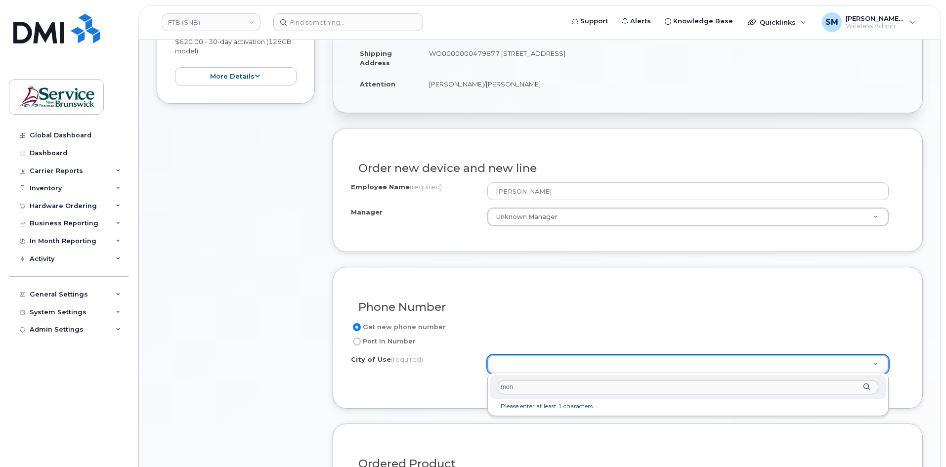
type input "monc"
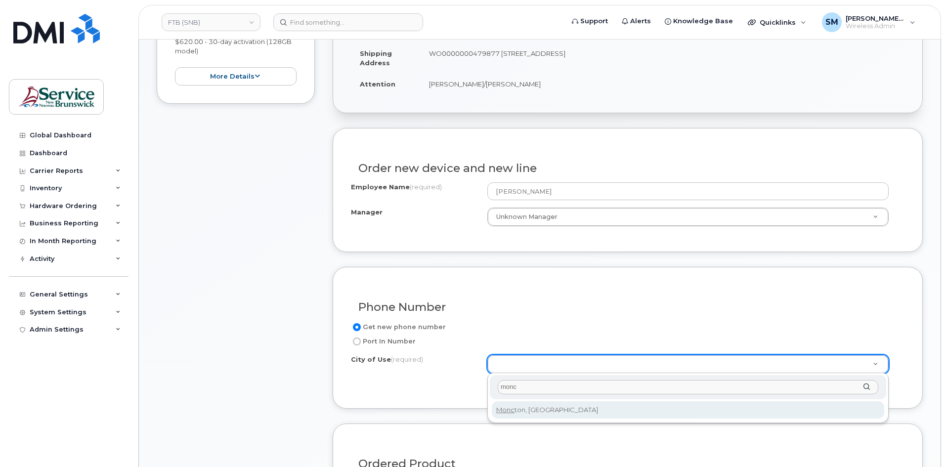
type input "1817"
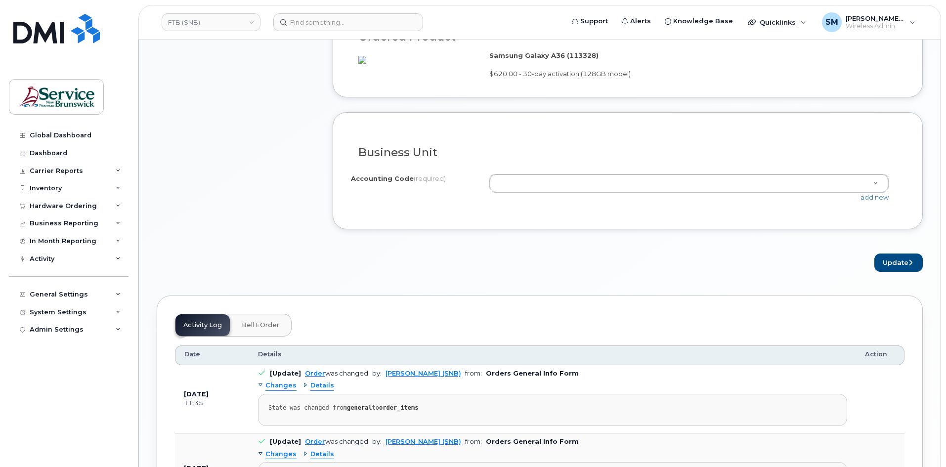
scroll to position [742, 0]
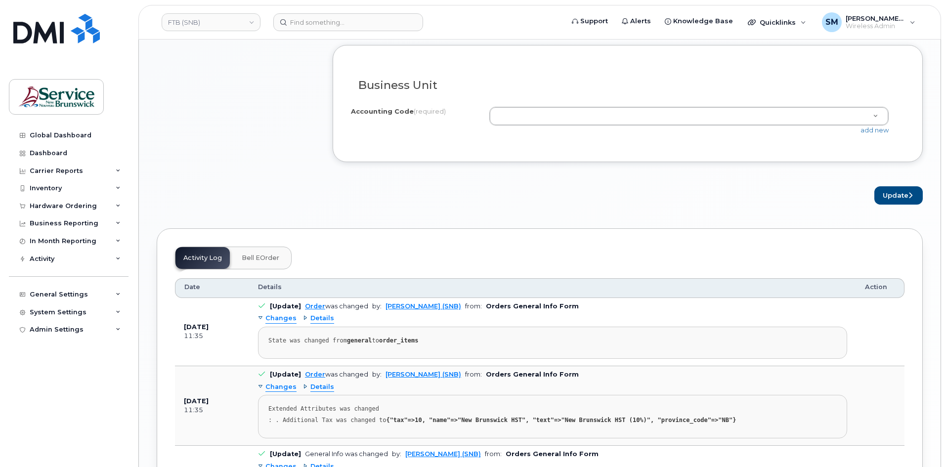
paste input "32.3280.3207.0000.6BWW.0000.602443"
type input "32.3280.3207.0000.6BWW.0000.602443"
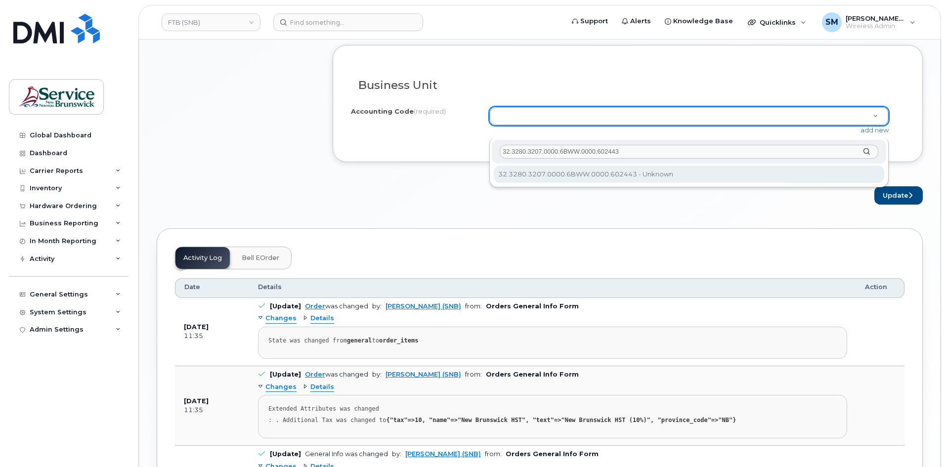
type input "32.3280.3207.0000.6BWW.0000.602443"
drag, startPoint x: 599, startPoint y: 170, endPoint x: 616, endPoint y: 172, distance: 17.0
select select "32.3280.3207.0000.6BWW.0000.602443"
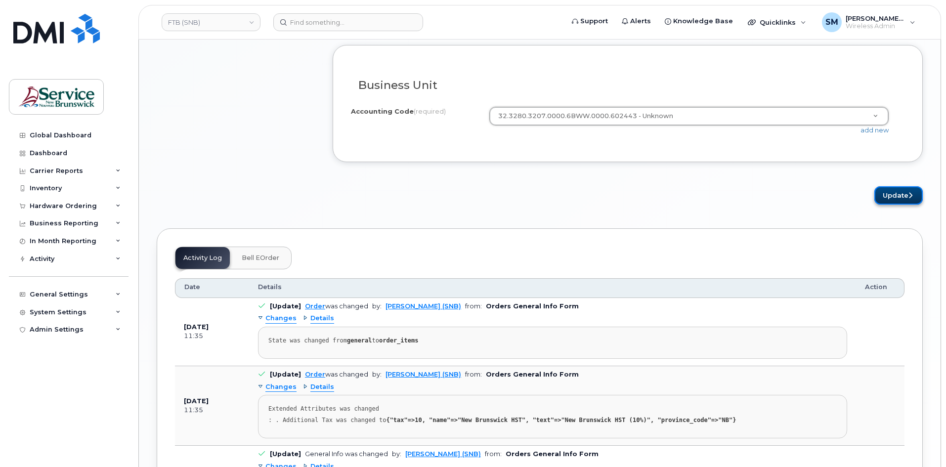
click at [901, 205] on button "Update" at bounding box center [898, 195] width 48 height 18
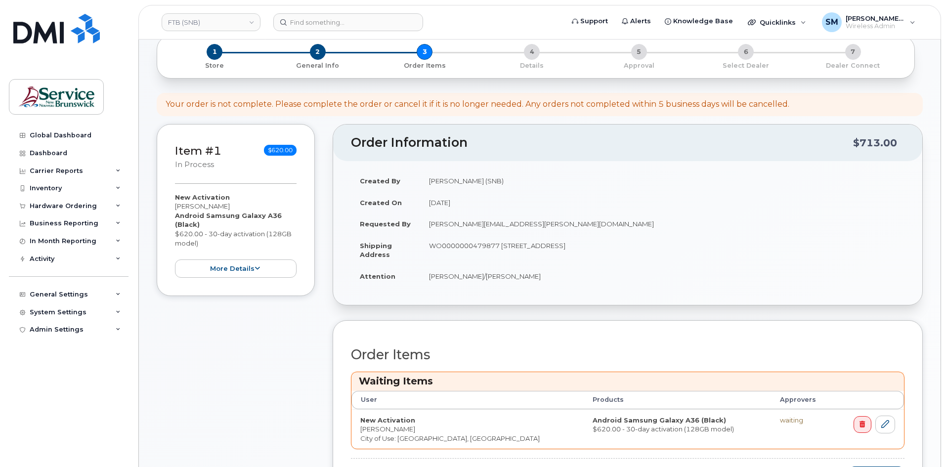
scroll to position [346, 0]
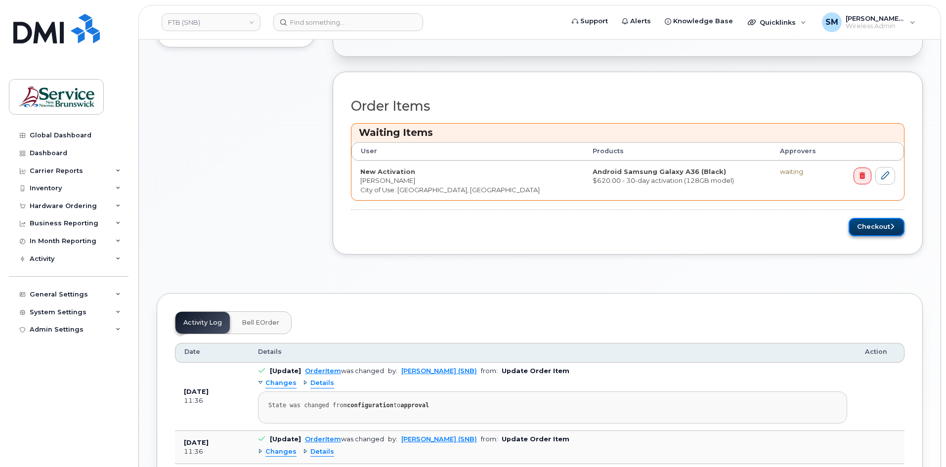
click at [854, 227] on button "Checkout" at bounding box center [877, 227] width 56 height 18
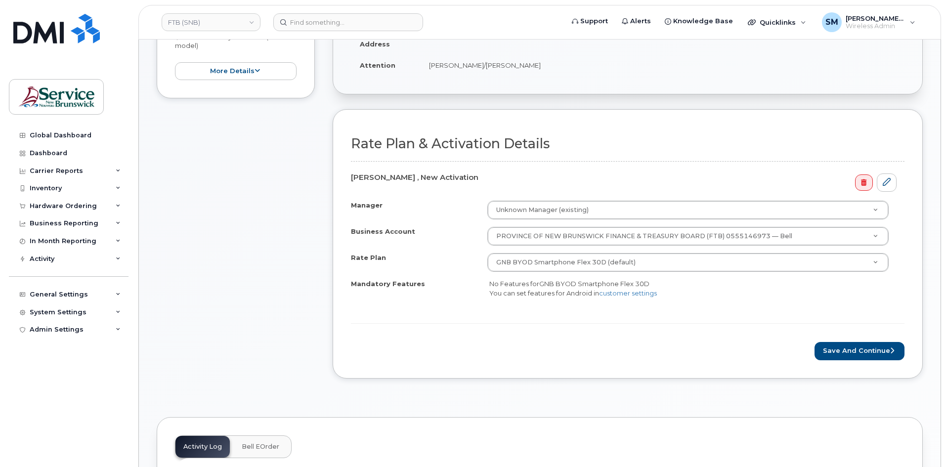
scroll to position [247, 0]
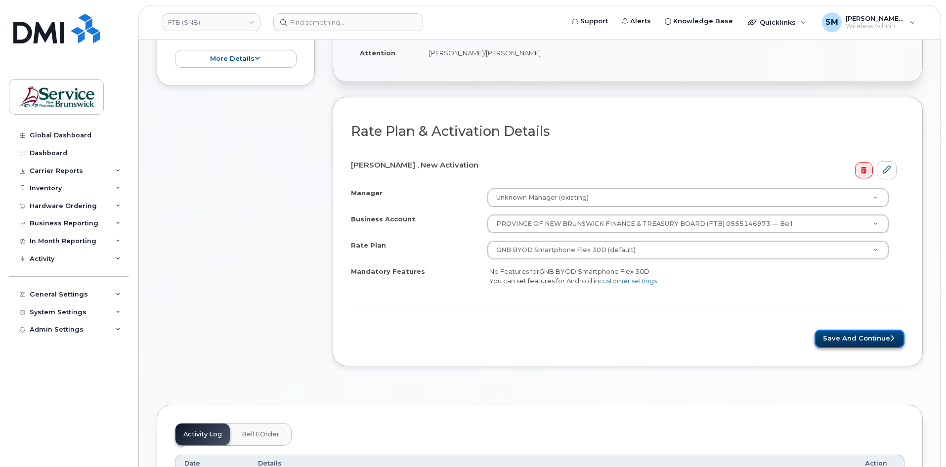
click at [873, 338] on button "Save and Continue" at bounding box center [860, 339] width 90 height 18
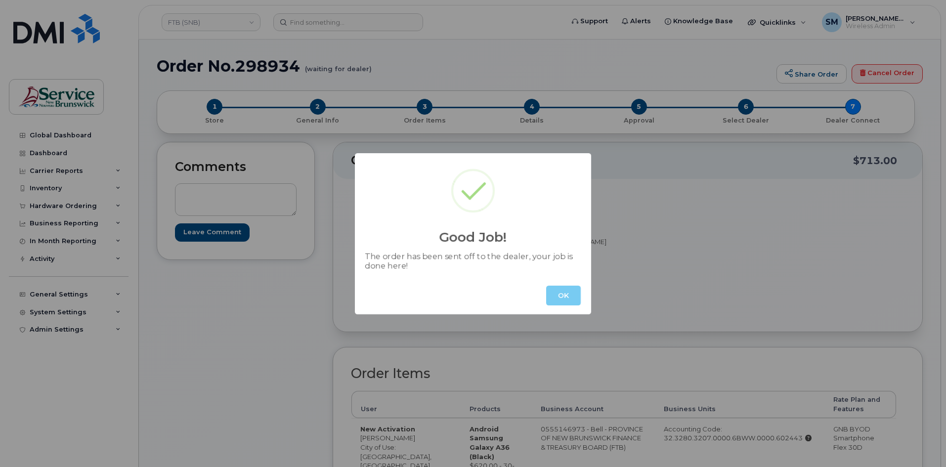
click at [565, 297] on button "OK" at bounding box center [563, 296] width 35 height 20
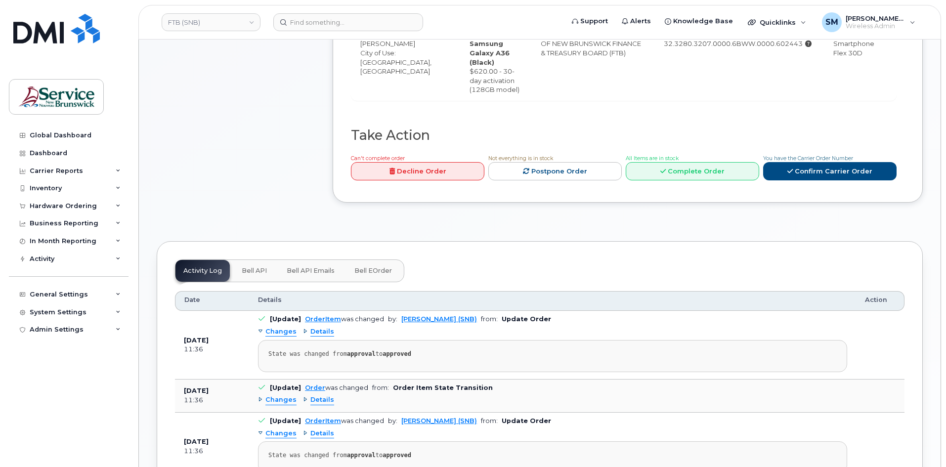
scroll to position [395, 0]
drag, startPoint x: 190, startPoint y: 21, endPoint x: 198, endPoint y: 29, distance: 11.5
click at [190, 21] on link "FTB (SNB)" at bounding box center [211, 22] width 99 height 18
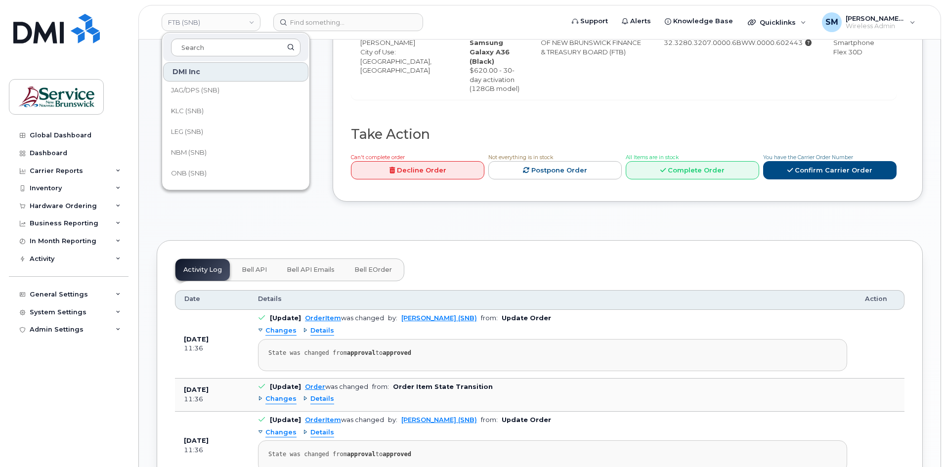
scroll to position [198, 0]
click at [223, 145] on link "PETL (SNB)" at bounding box center [235, 145] width 145 height 20
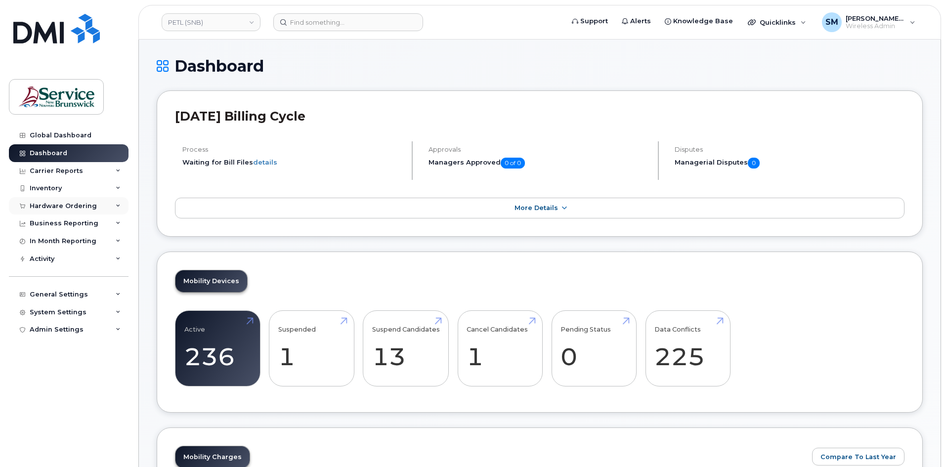
click at [52, 210] on div "Hardware Ordering" at bounding box center [63, 206] width 67 height 8
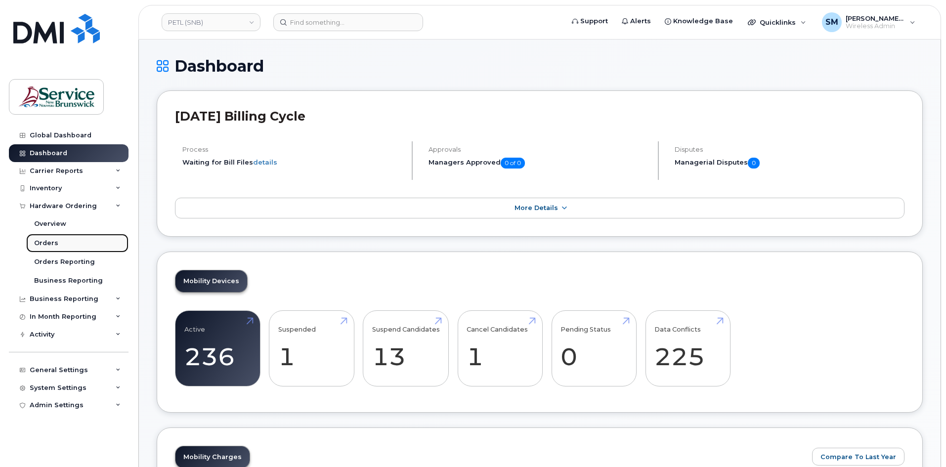
click at [95, 247] on link "Orders" at bounding box center [77, 243] width 102 height 19
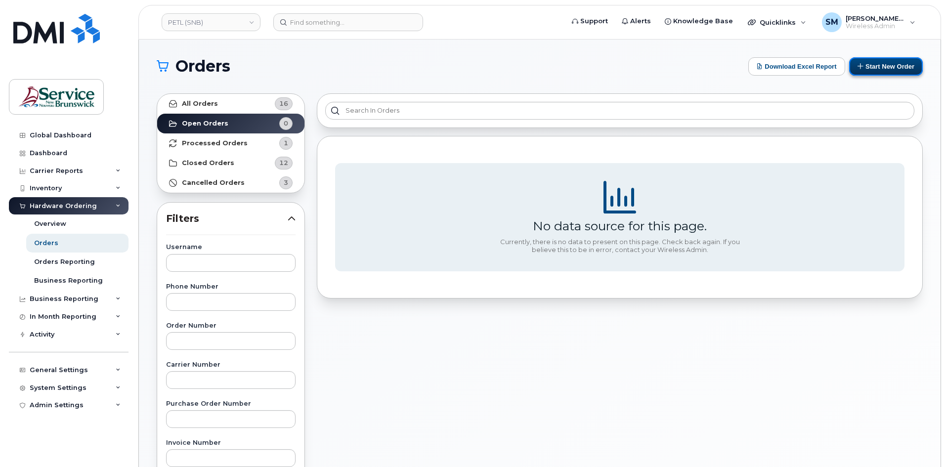
click at [897, 72] on button "Start New Order" at bounding box center [886, 66] width 74 height 18
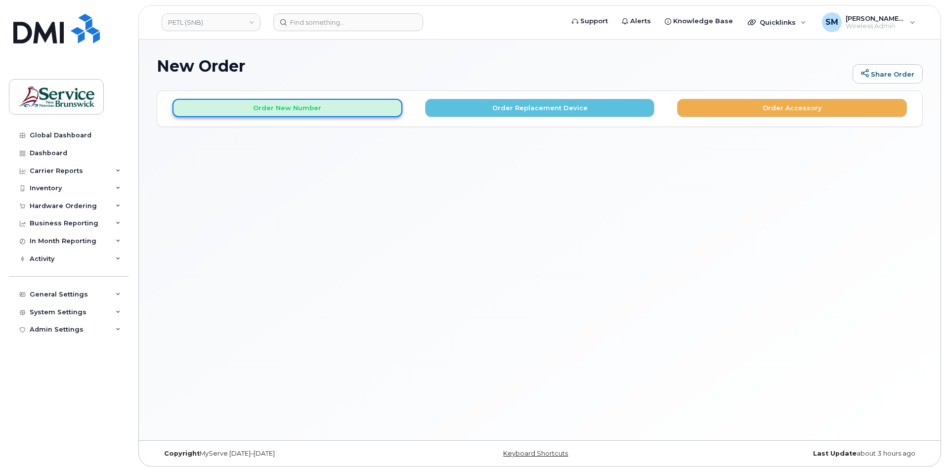
click at [362, 104] on button "Order New Number" at bounding box center [288, 108] width 230 height 18
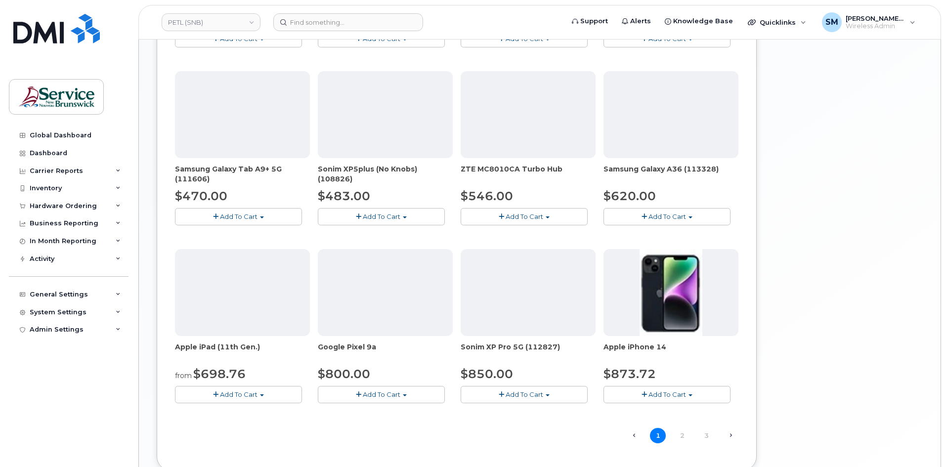
scroll to position [494, 0]
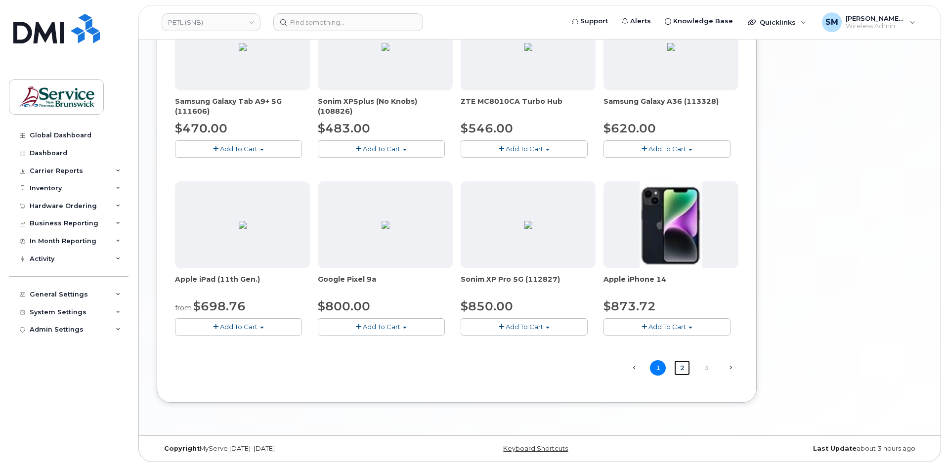
click at [680, 368] on link "2" at bounding box center [682, 367] width 16 height 15
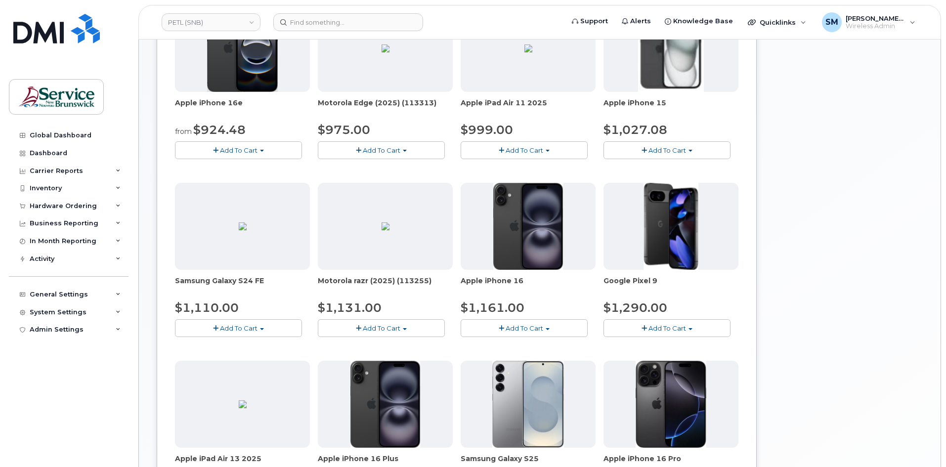
scroll to position [101, 0]
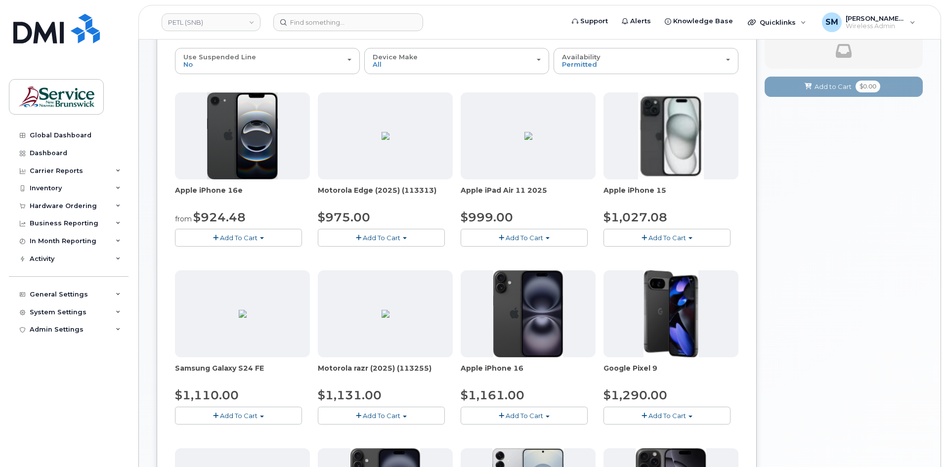
click at [252, 234] on span "Add To Cart" at bounding box center [239, 238] width 38 height 8
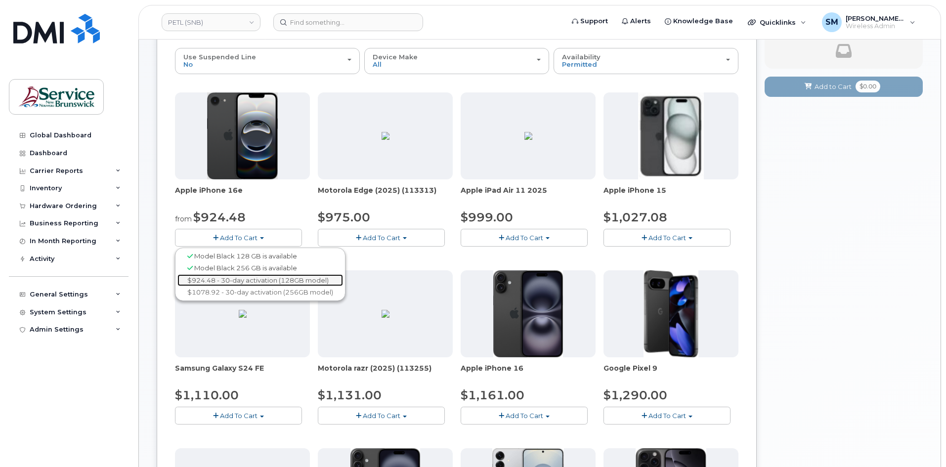
click at [248, 283] on link "$924.48 - 30-day activation (128GB model)" at bounding box center [260, 280] width 166 height 12
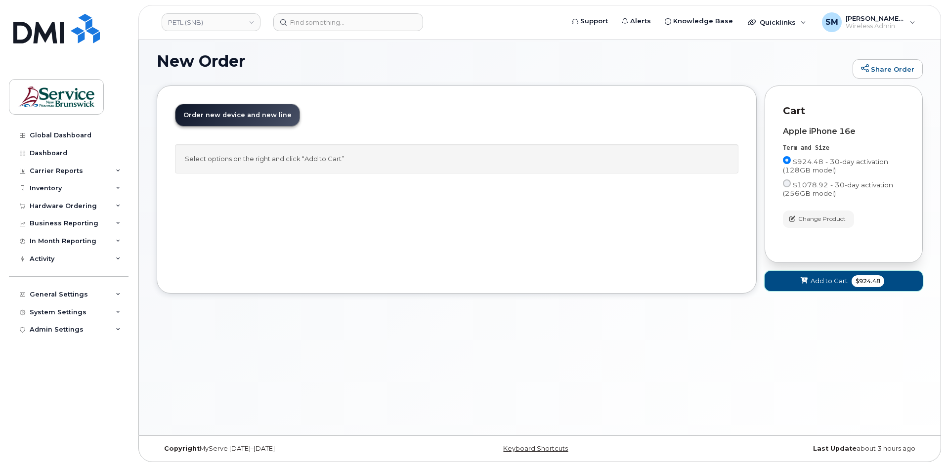
click at [813, 282] on span "Add to Cart" at bounding box center [829, 280] width 37 height 9
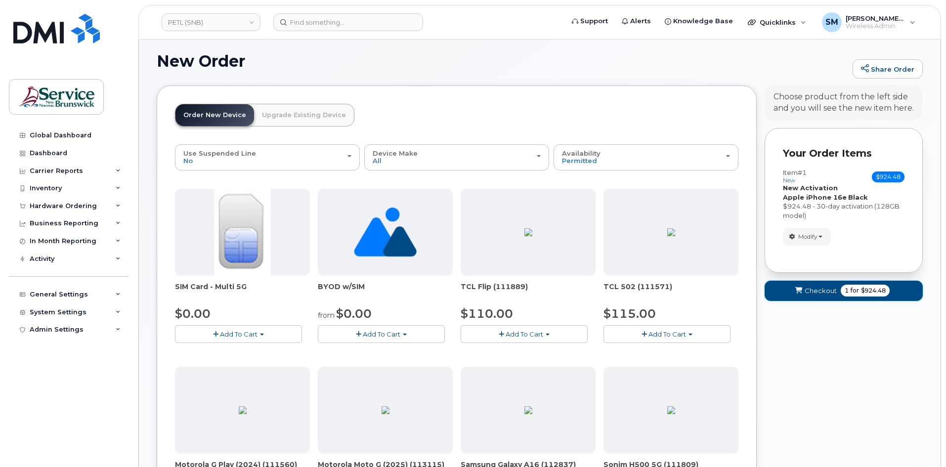
click at [812, 286] on span "Checkout" at bounding box center [821, 290] width 32 height 9
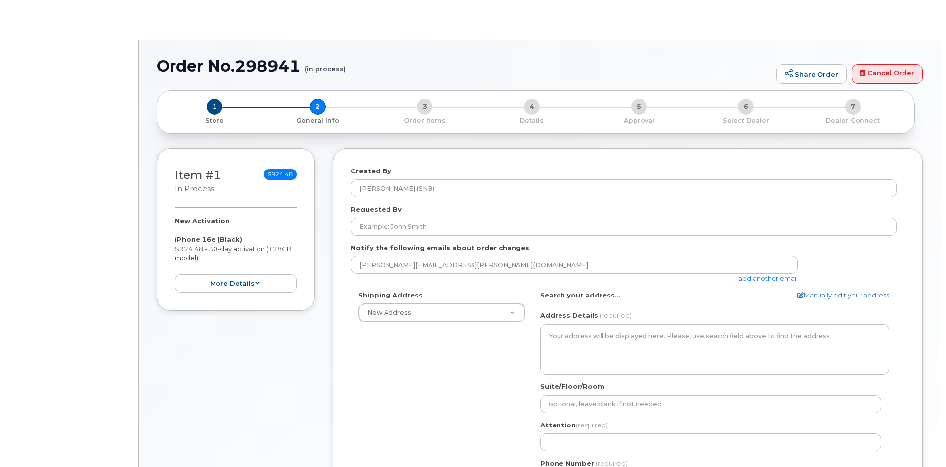
select select
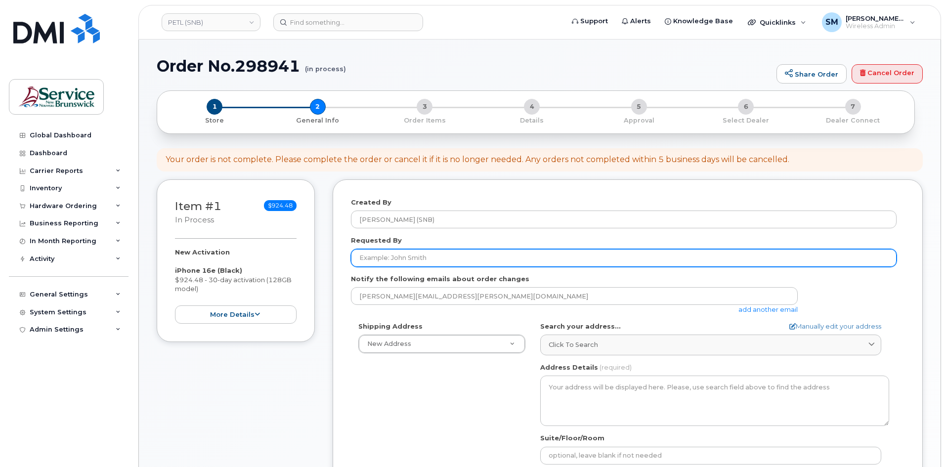
click at [372, 263] on input "Requested By" at bounding box center [624, 258] width 546 height 18
paste input "[PERSON_NAME][EMAIL_ADDRESS][DOMAIN_NAME]"
type input "[PERSON_NAME][EMAIL_ADDRESS][DOMAIN_NAME]"
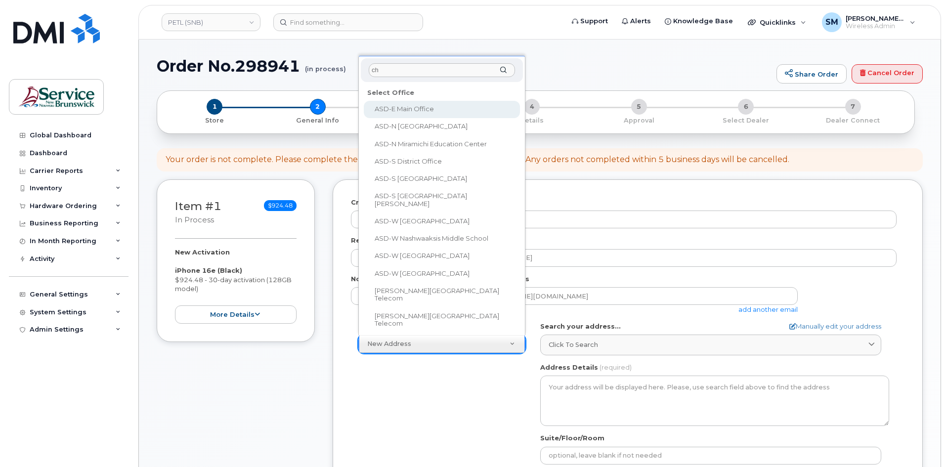
type input "che"
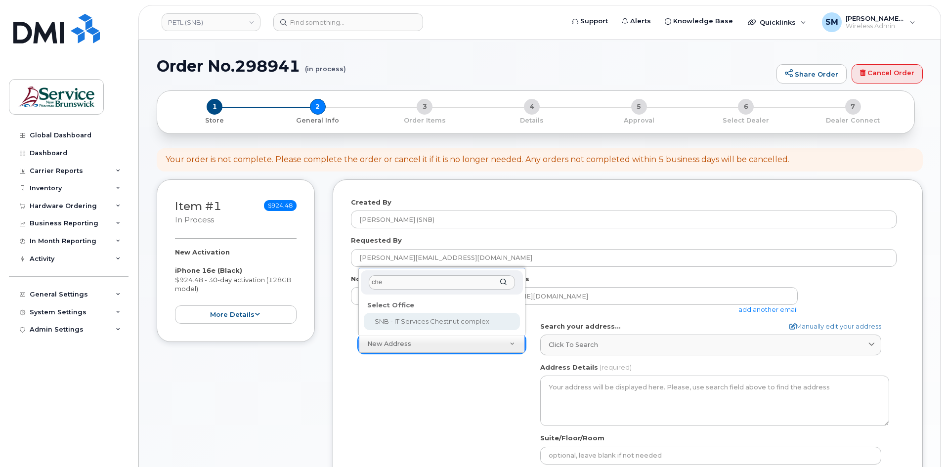
select select
type textarea "[STREET_ADDRESS]"
type input "[PERSON_NAME]"
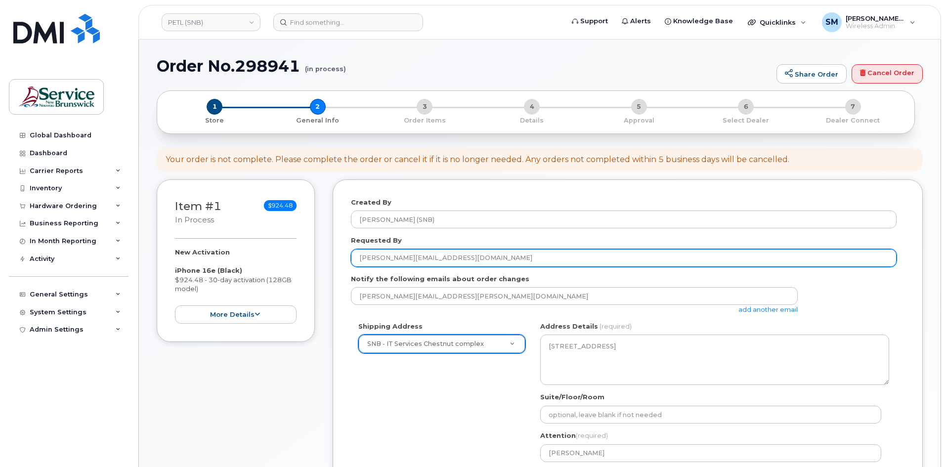
scroll to position [49, 0]
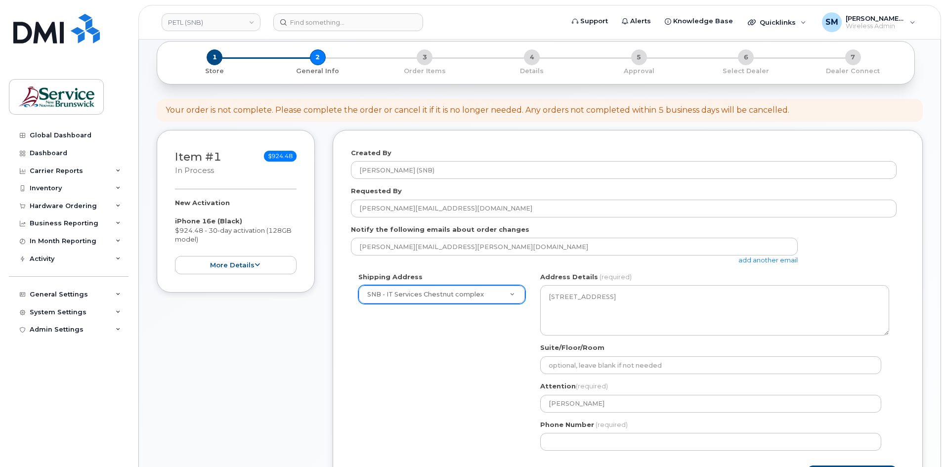
click at [450, 378] on div "Shipping Address SNB - IT Services Chestnut complex New Address ASD-[GEOGRAPHIC…" at bounding box center [624, 365] width 546 height 186
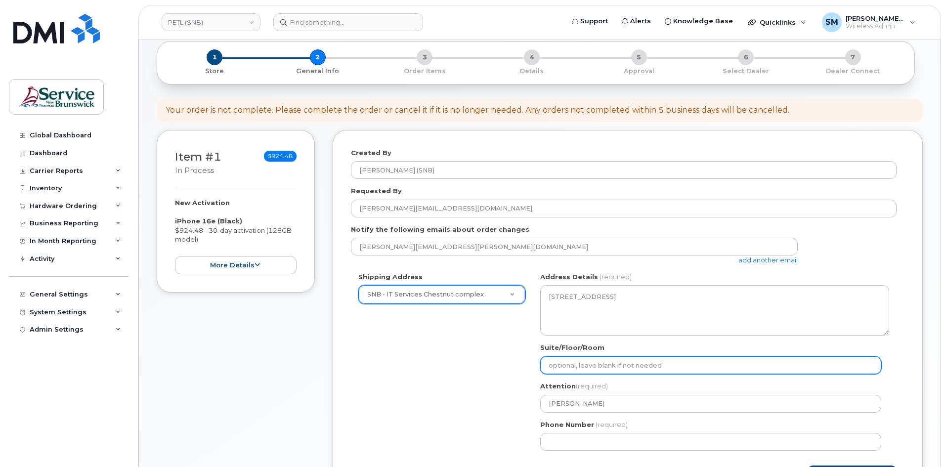
drag, startPoint x: 625, startPoint y: 366, endPoint x: 631, endPoint y: 361, distance: 7.7
click at [625, 366] on input "Suite/Floor/Room" at bounding box center [710, 365] width 341 height 18
paste input "WO0000000480044"
select select
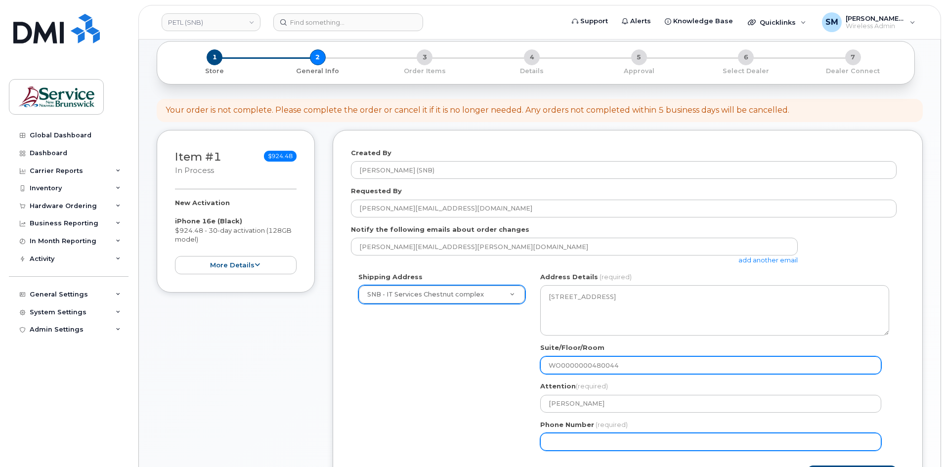
type input "WO0000000480044"
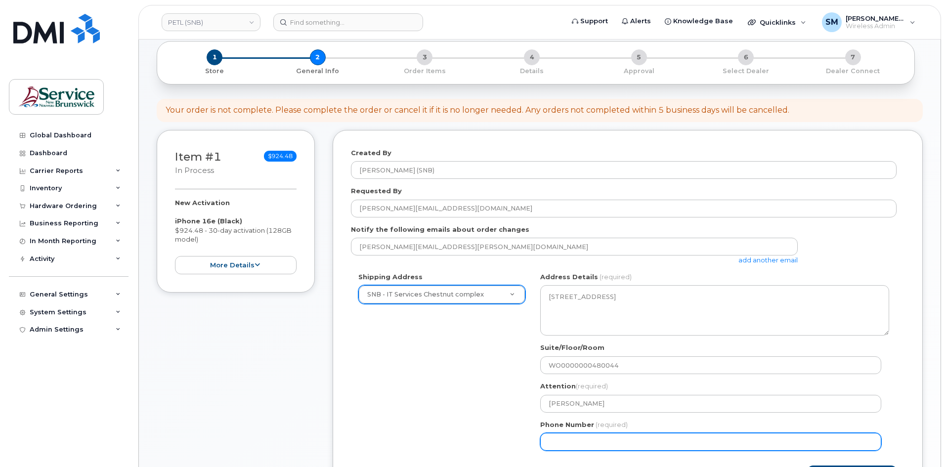
click at [622, 440] on input "Phone Number" at bounding box center [710, 442] width 341 height 18
select select
type input "506639633"
select select
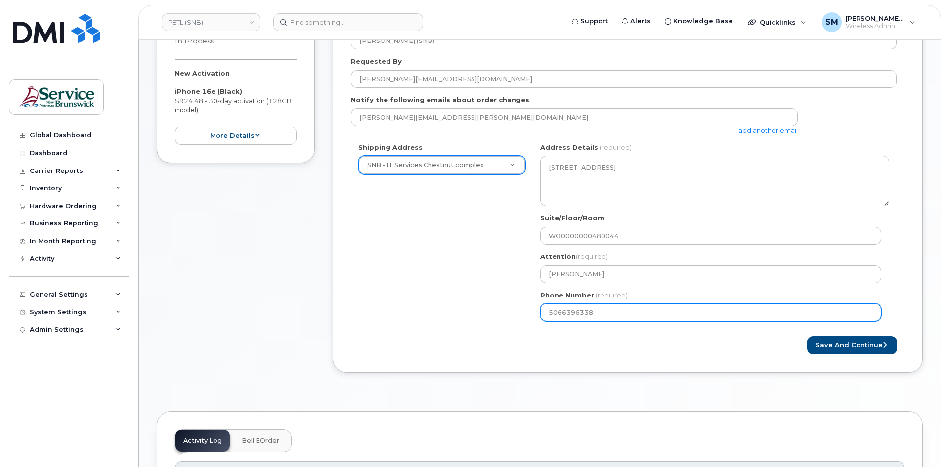
scroll to position [198, 0]
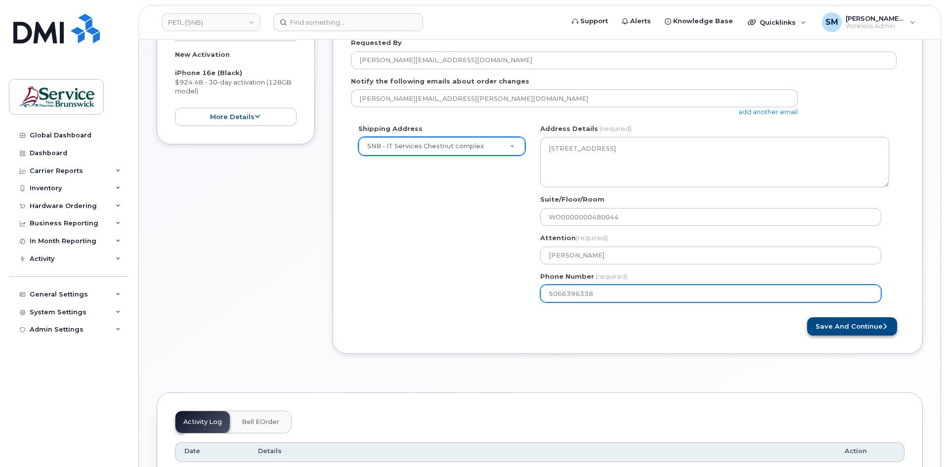
type input "5066396338"
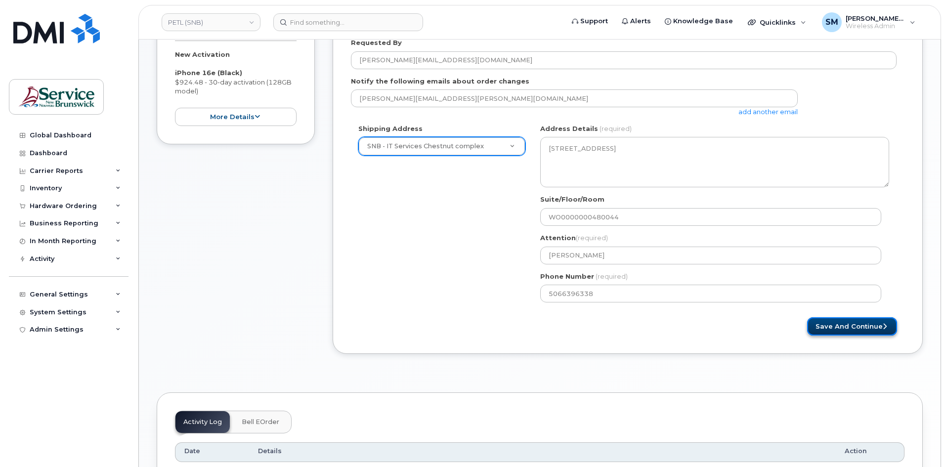
click at [845, 330] on button "Save and Continue" at bounding box center [852, 326] width 90 height 18
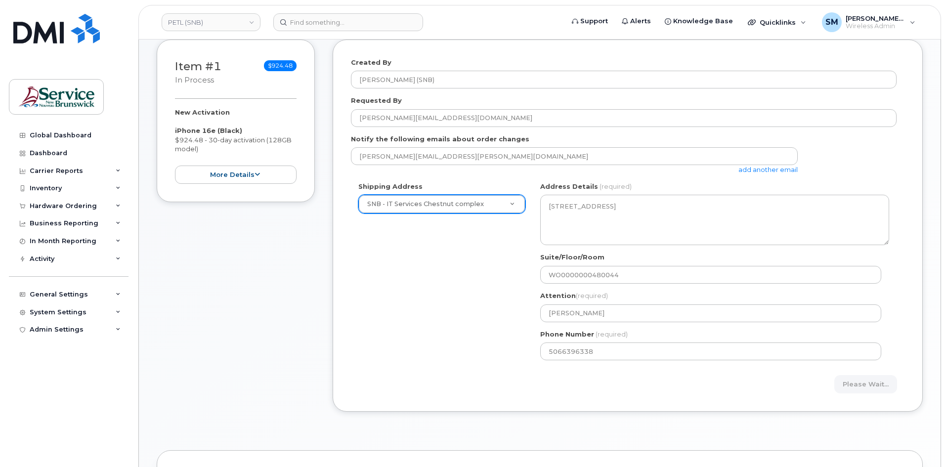
scroll to position [0, 0]
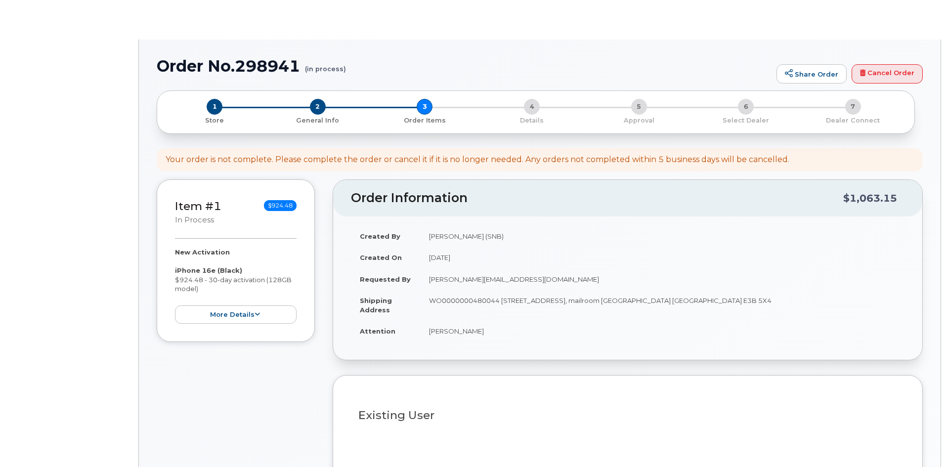
select select
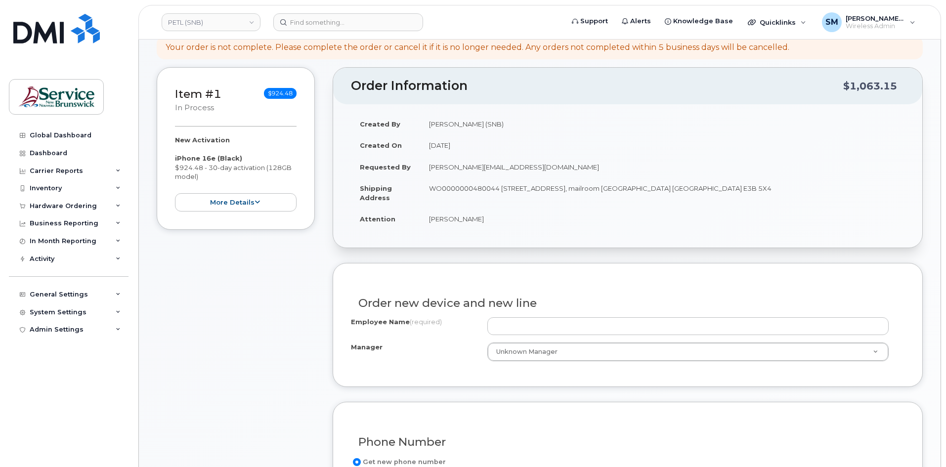
scroll to position [198, 0]
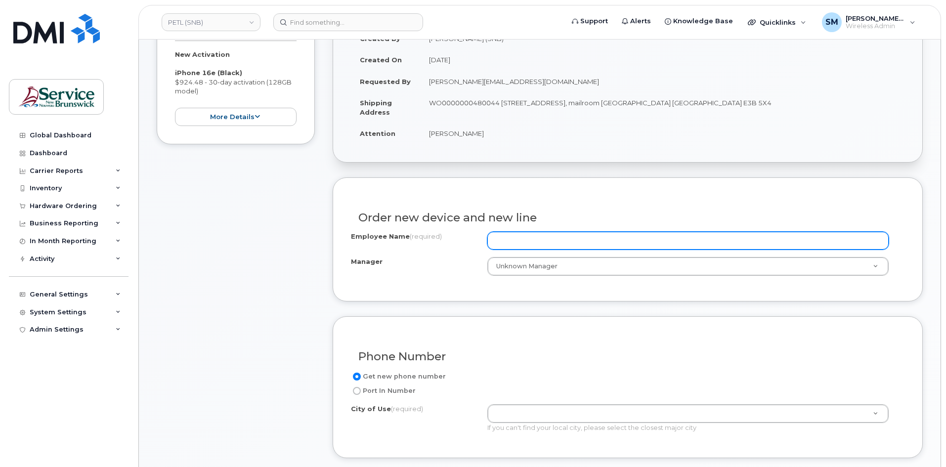
click at [538, 235] on input "Employee Name (required)" at bounding box center [687, 241] width 401 height 18
paste input "[PERSON_NAME]"
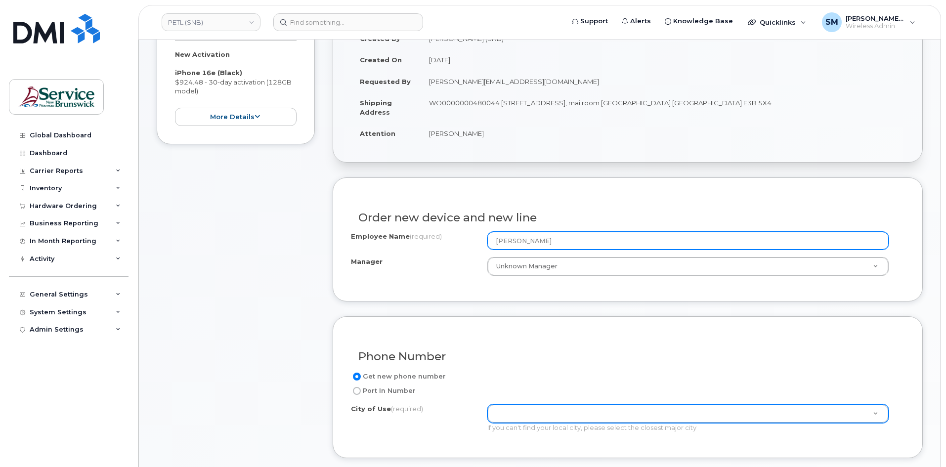
type input "[PERSON_NAME]"
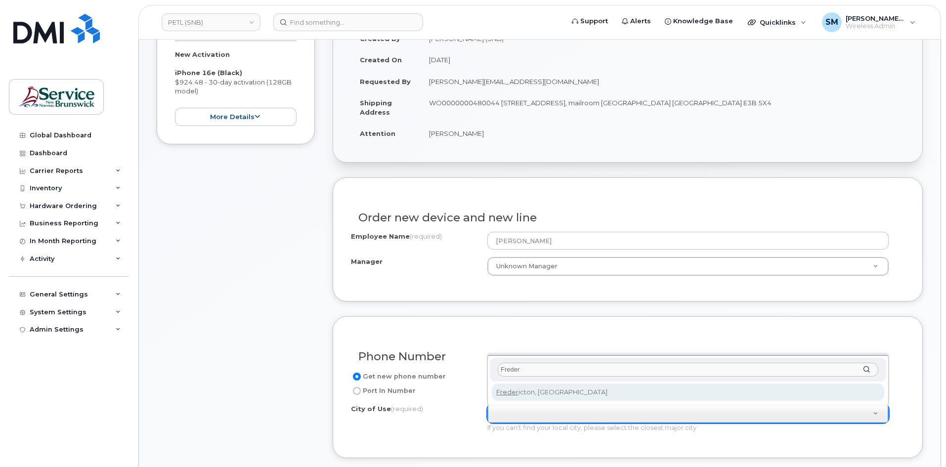
type input "Freder"
type input "1578"
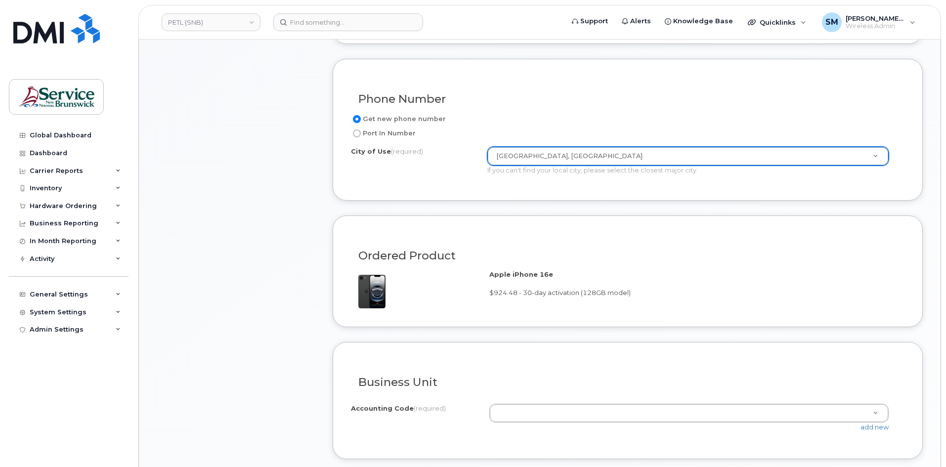
scroll to position [593, 0]
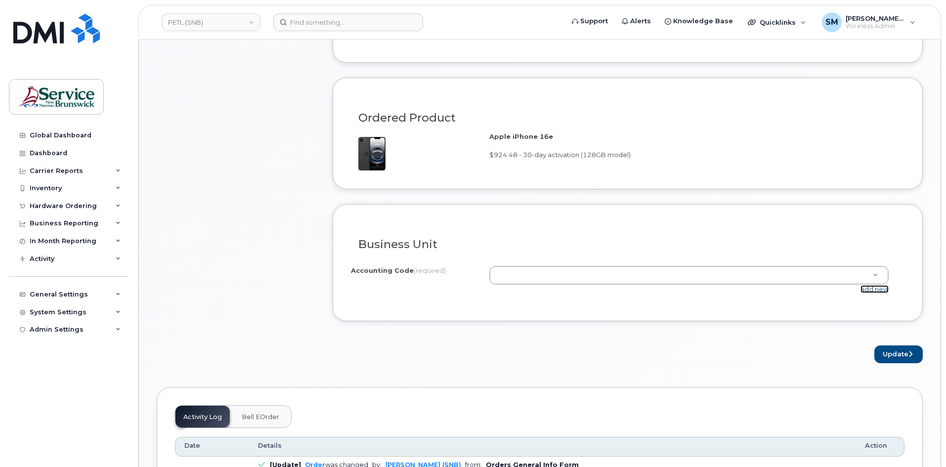
click at [875, 288] on link "add new" at bounding box center [875, 289] width 28 height 8
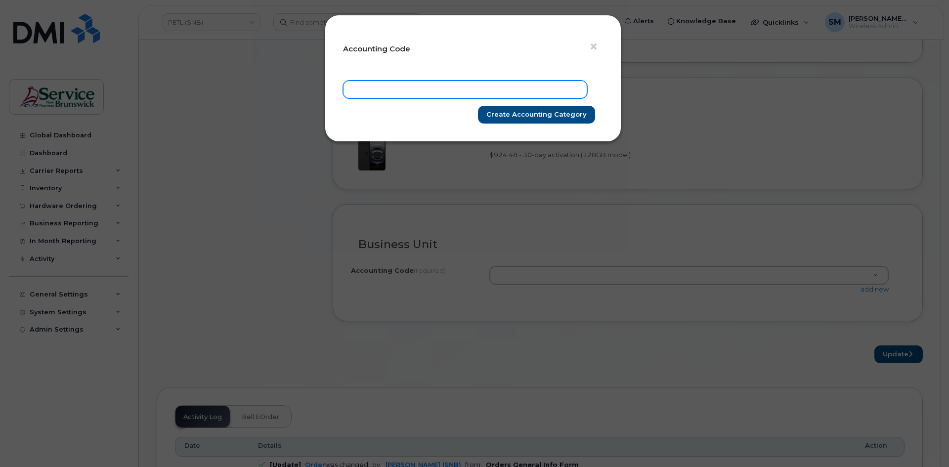
click at [495, 89] on input "text" at bounding box center [465, 90] width 244 height 18
paste input "62.6259.6201.6071.K001.0000.KEAD01"
type input "62.6259.6201.6071.K001.0000.KEAD01"
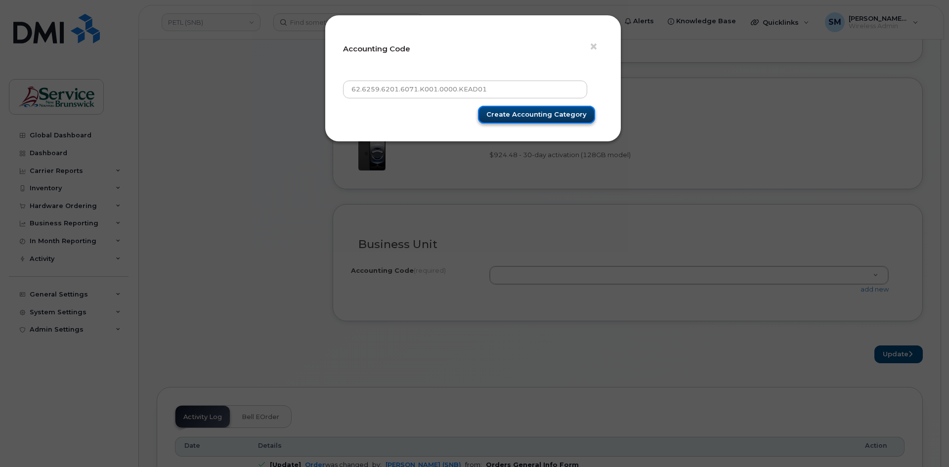
click at [536, 120] on input "Create Accounting category" at bounding box center [536, 115] width 117 height 18
type input "Create Accounting category"
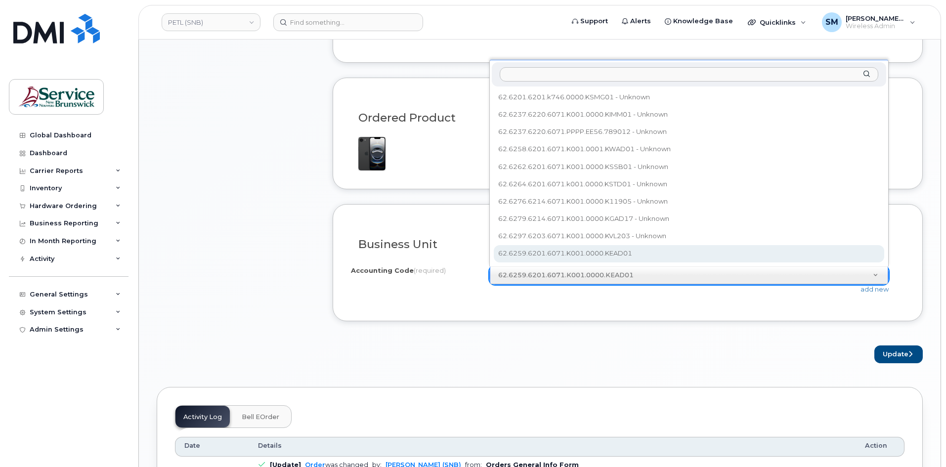
select select "62.6259.6201.6071.K001.0000.KEAD01"
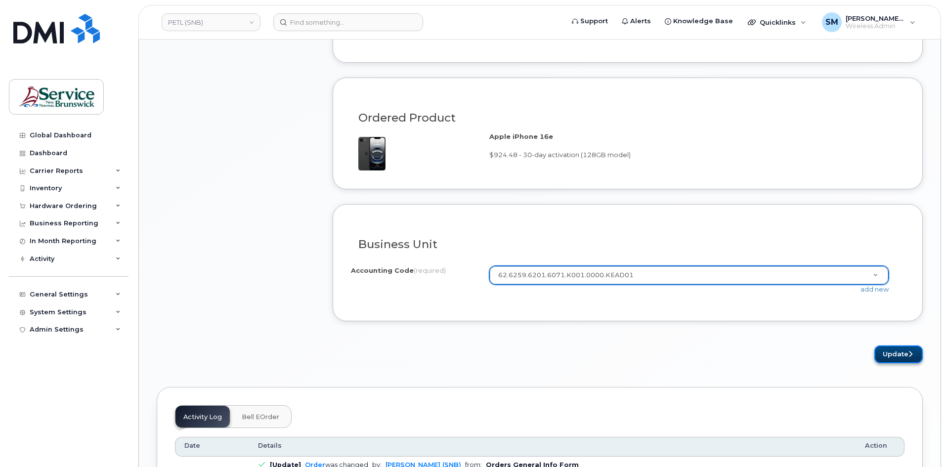
click at [907, 356] on button "Update" at bounding box center [898, 355] width 48 height 18
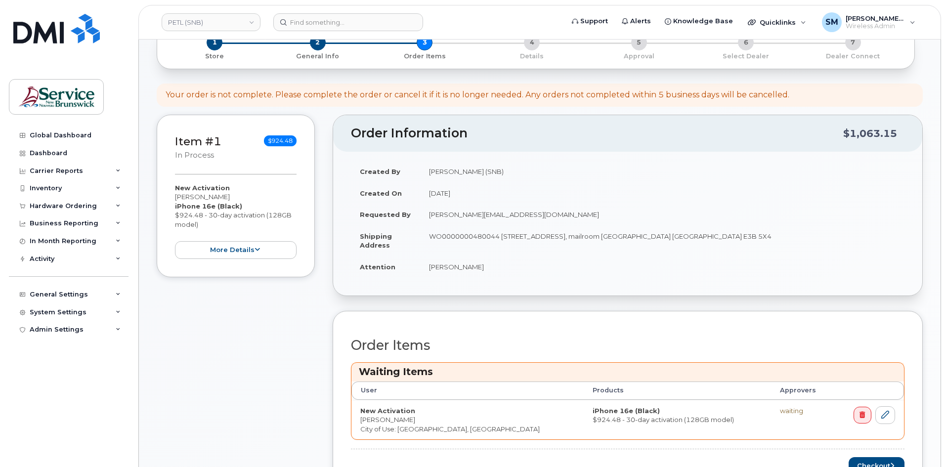
scroll to position [198, 0]
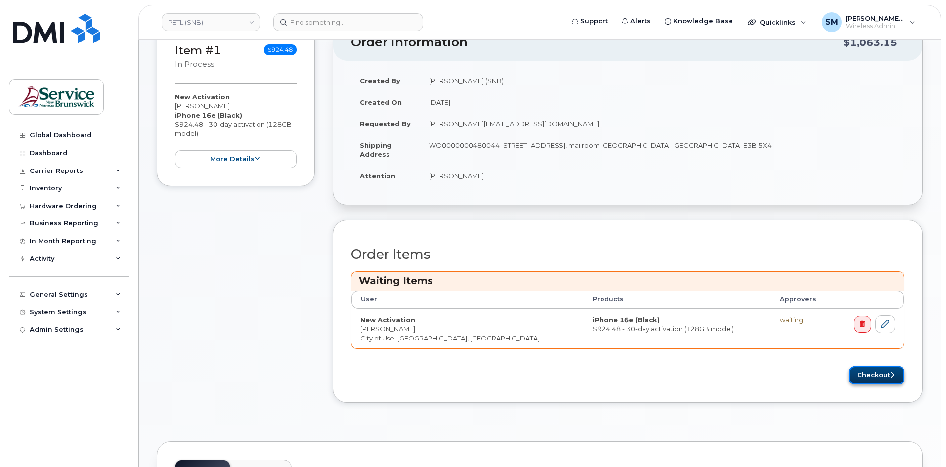
click at [888, 380] on button "Checkout" at bounding box center [877, 375] width 56 height 18
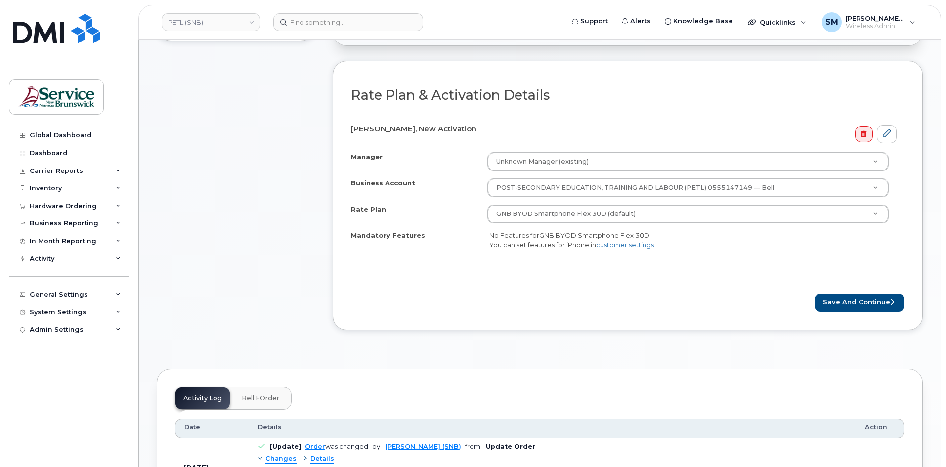
scroll to position [346, 0]
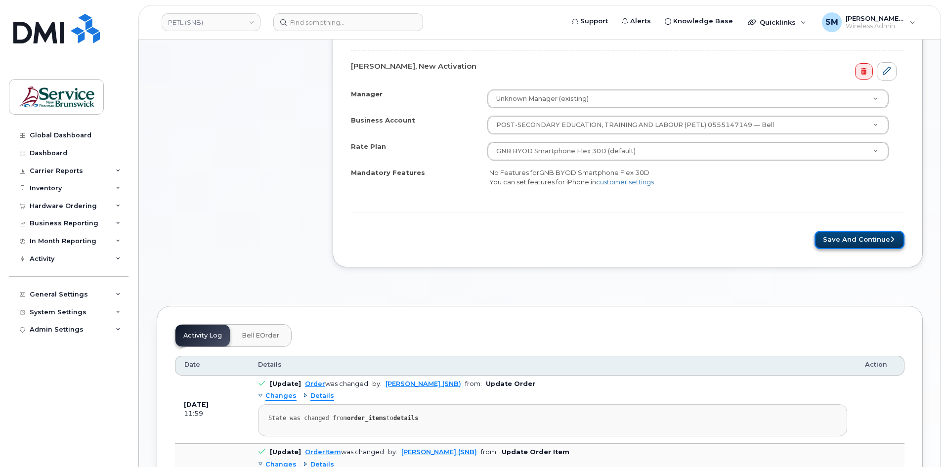
click at [842, 244] on button "Save and Continue" at bounding box center [860, 240] width 90 height 18
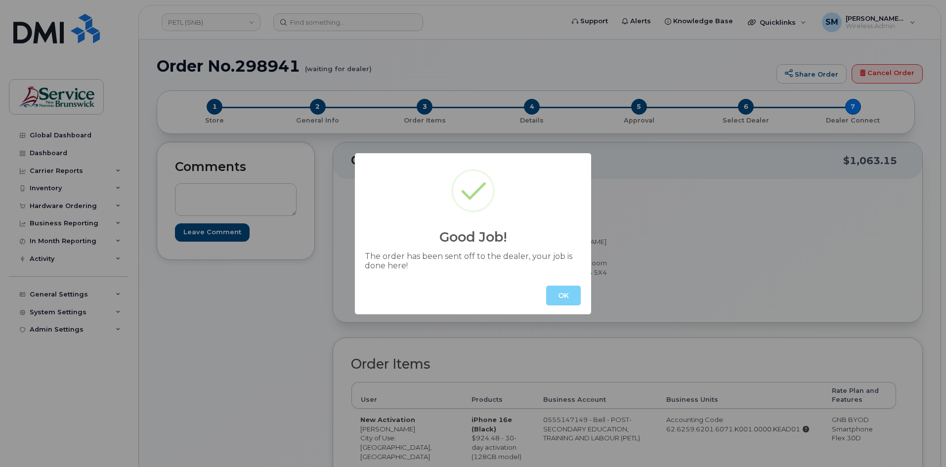
click at [555, 299] on button "OK" at bounding box center [563, 296] width 35 height 20
